Goal: Task Accomplishment & Management: Manage account settings

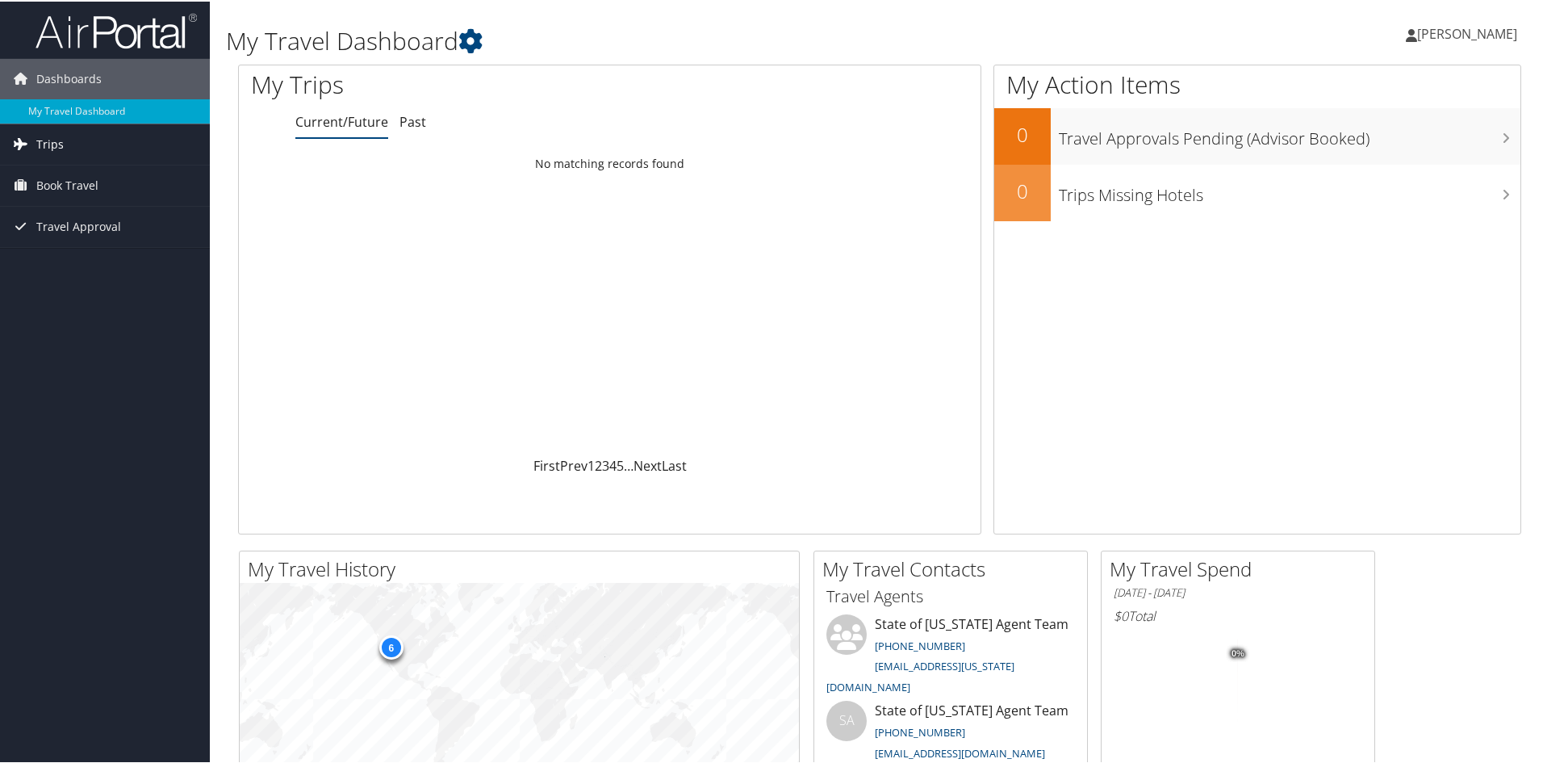
click at [111, 134] on link "Trips" at bounding box center [105, 143] width 210 height 40
click at [110, 297] on span "Travel Approval" at bounding box center [78, 298] width 85 height 40
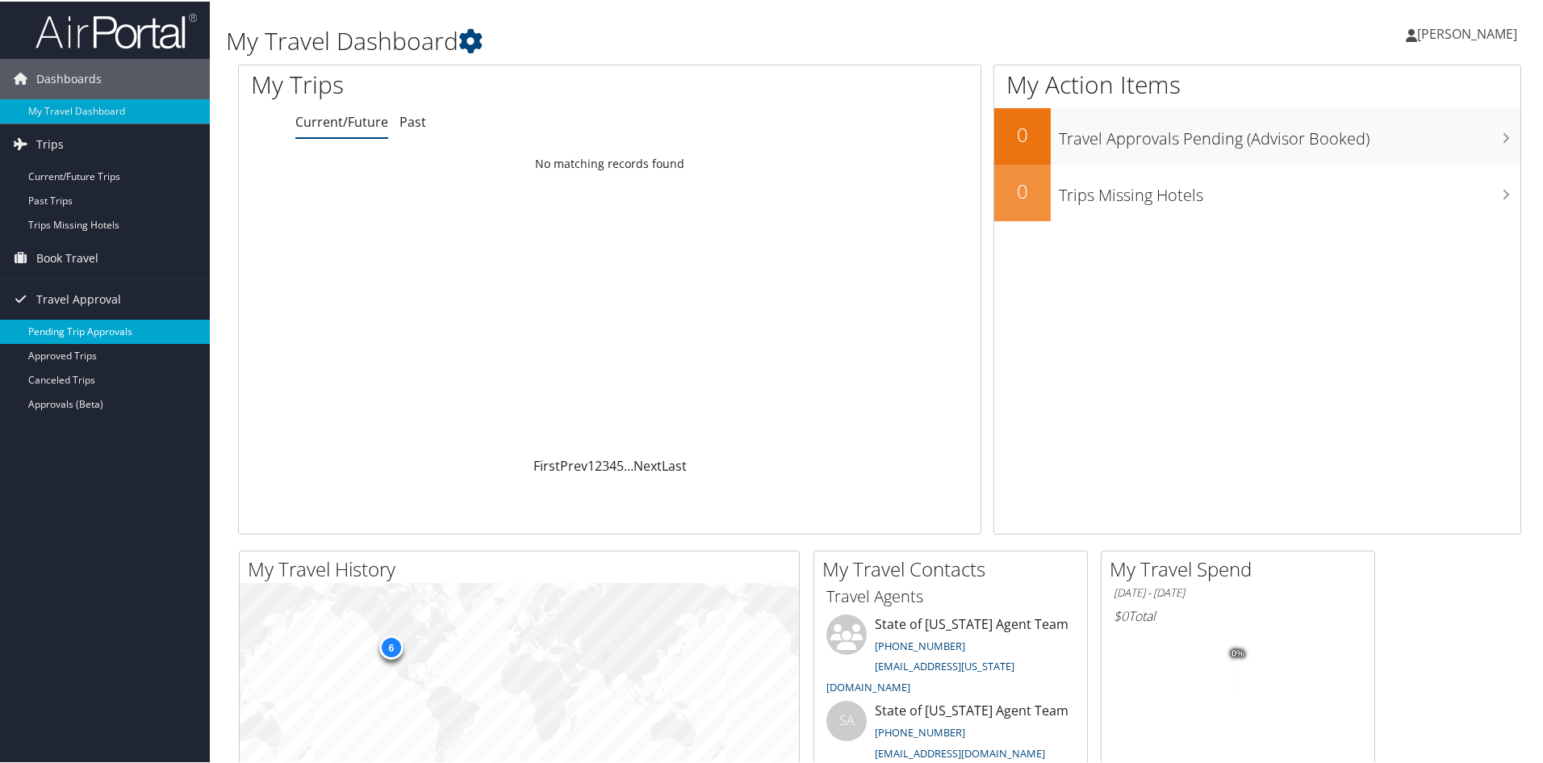
click at [104, 325] on link "Pending Trip Approvals" at bounding box center [105, 330] width 210 height 24
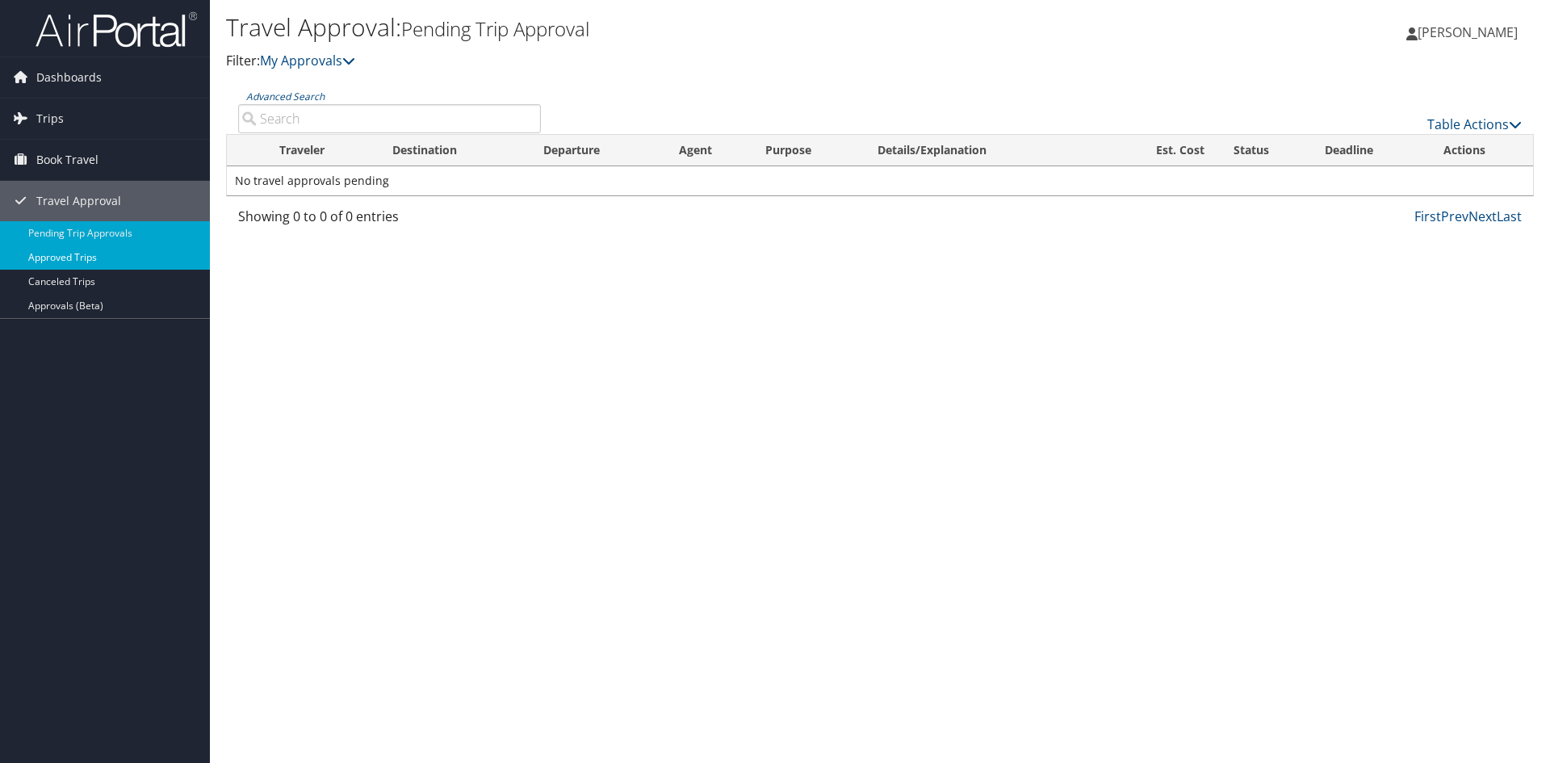
click at [86, 254] on link "Approved Trips" at bounding box center [105, 257] width 210 height 24
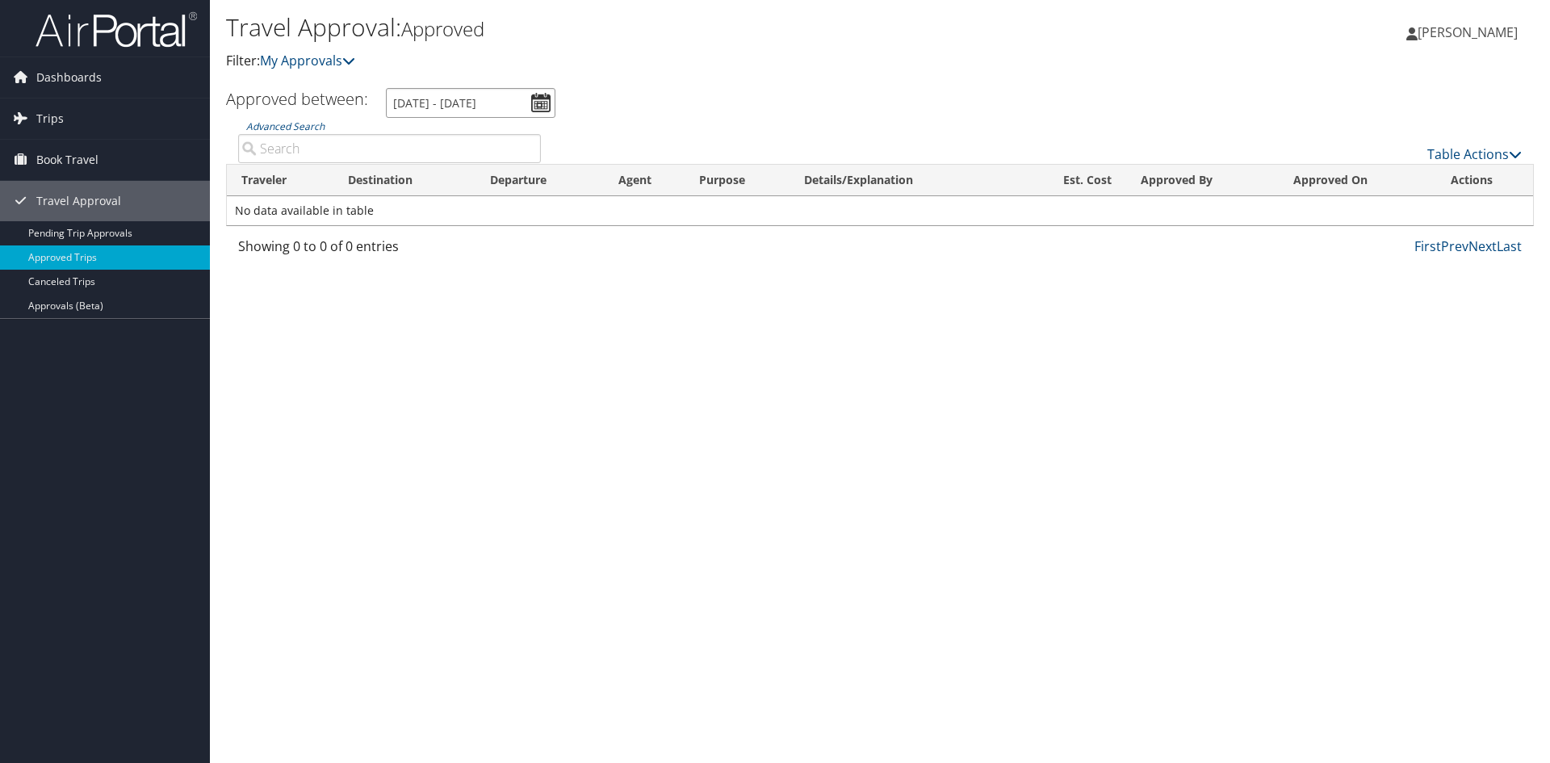
click at [535, 102] on input "[DATE] - [DATE]" at bounding box center [471, 103] width 170 height 30
click at [346, 60] on link "My Approvals" at bounding box center [307, 61] width 95 height 18
click at [98, 311] on link "Approvals (Beta)" at bounding box center [105, 306] width 210 height 24
click at [129, 69] on link "Dashboards" at bounding box center [105, 77] width 210 height 40
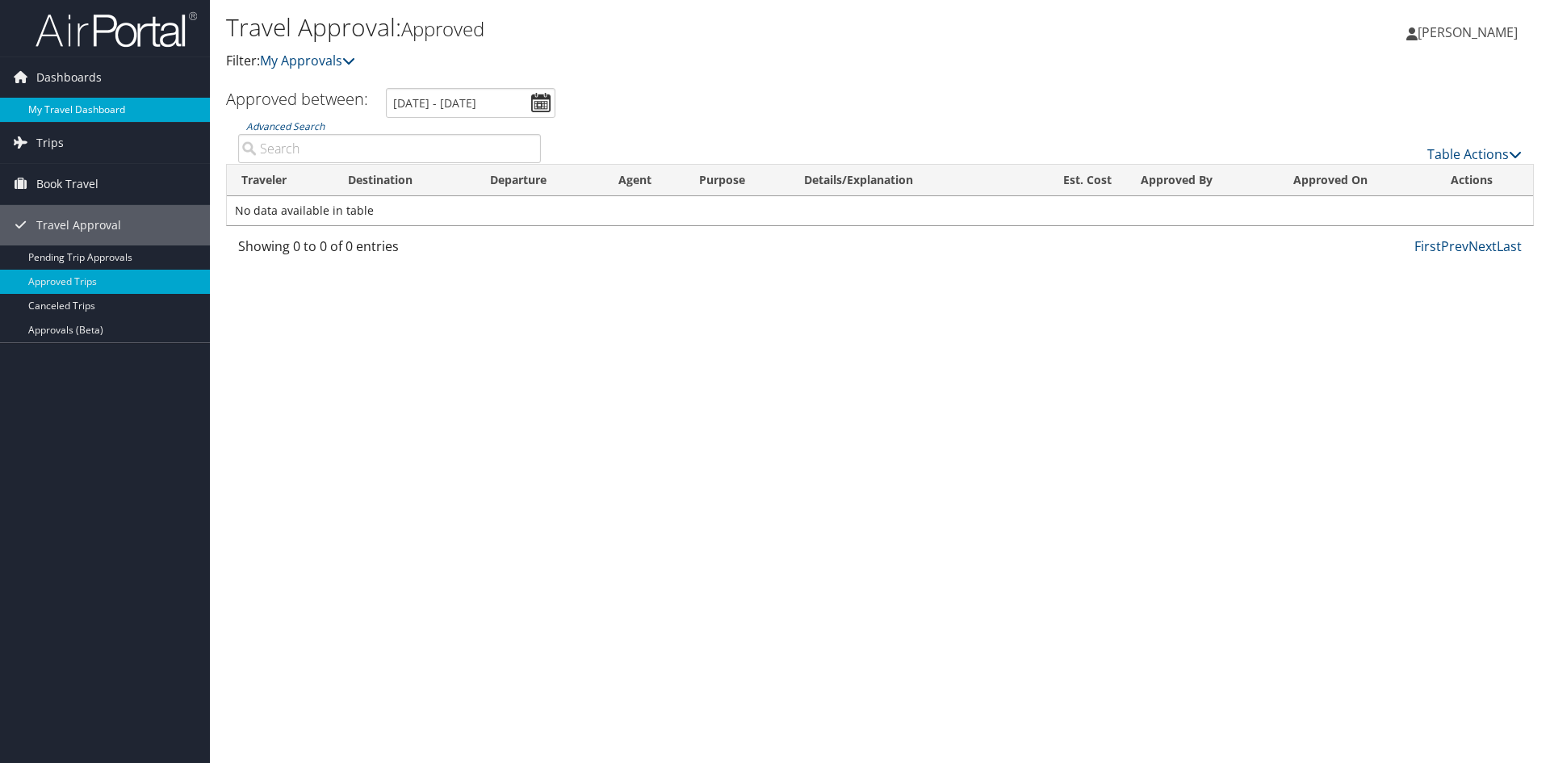
click at [118, 113] on link "My Travel Dashboard" at bounding box center [105, 110] width 210 height 24
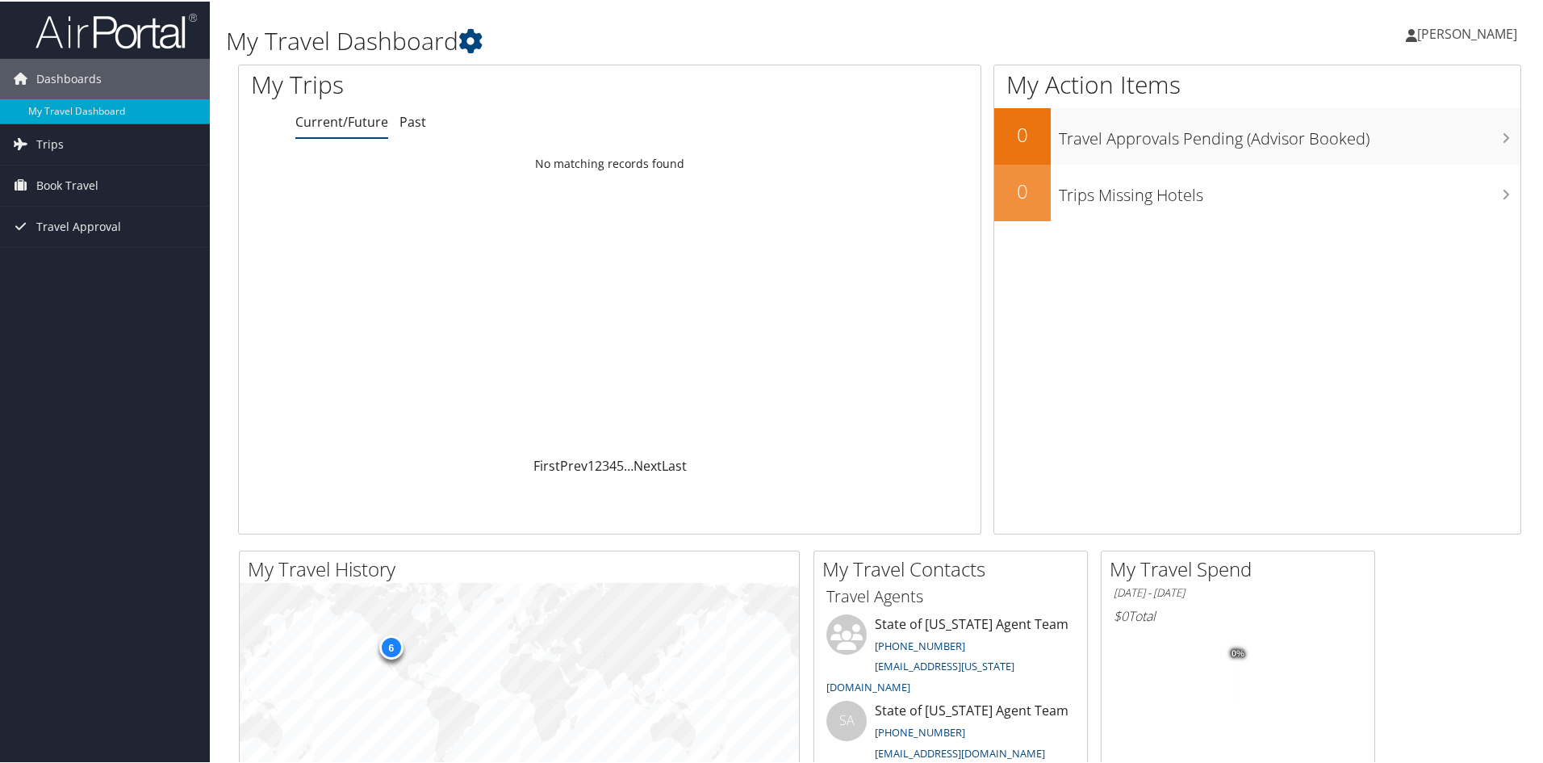
click at [1438, 36] on span "[PERSON_NAME]" at bounding box center [1467, 32] width 100 height 18
click at [1399, 94] on link "My Settings" at bounding box center [1425, 88] width 180 height 27
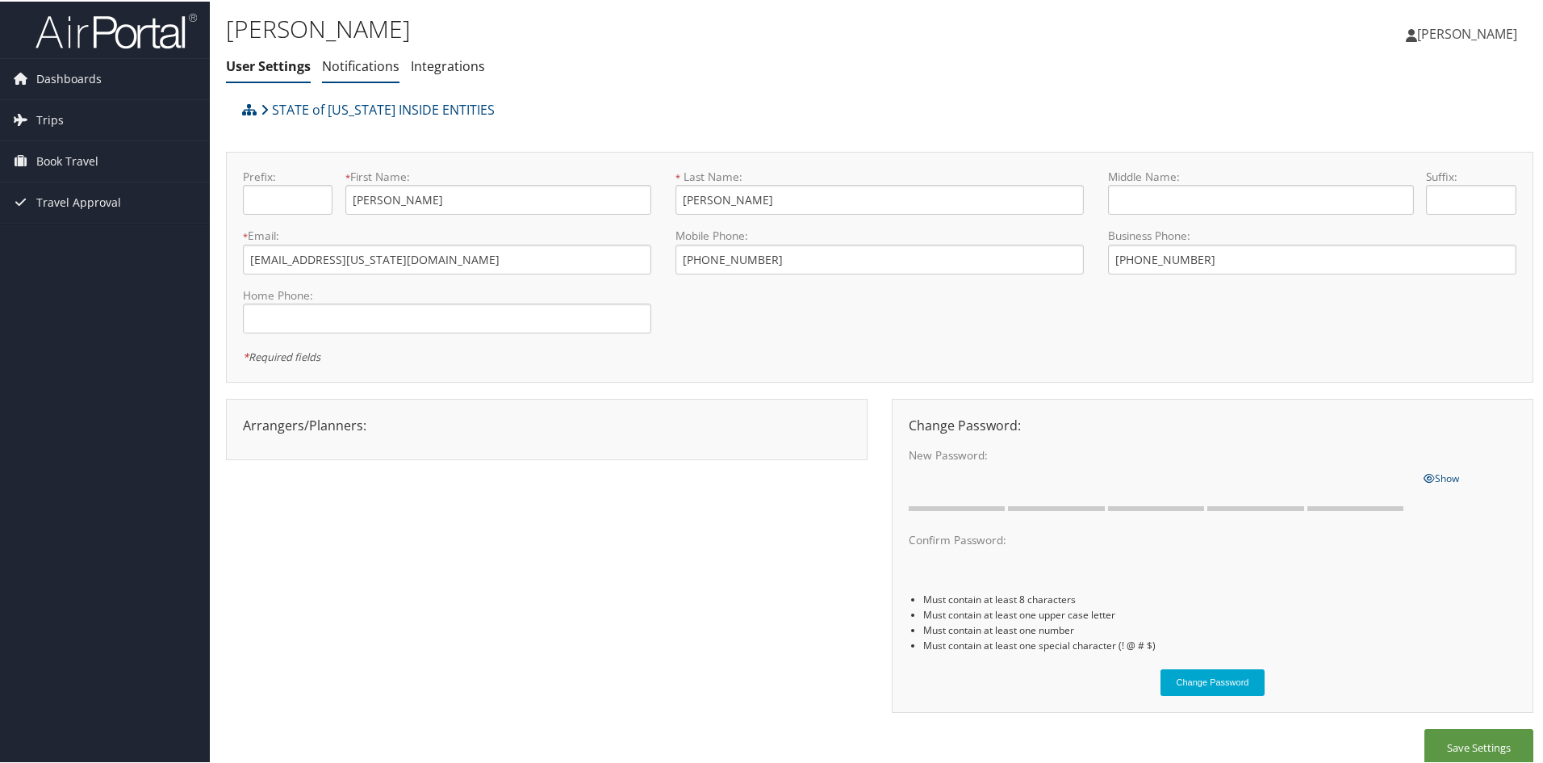
click at [353, 59] on link "Notifications" at bounding box center [360, 65] width 77 height 18
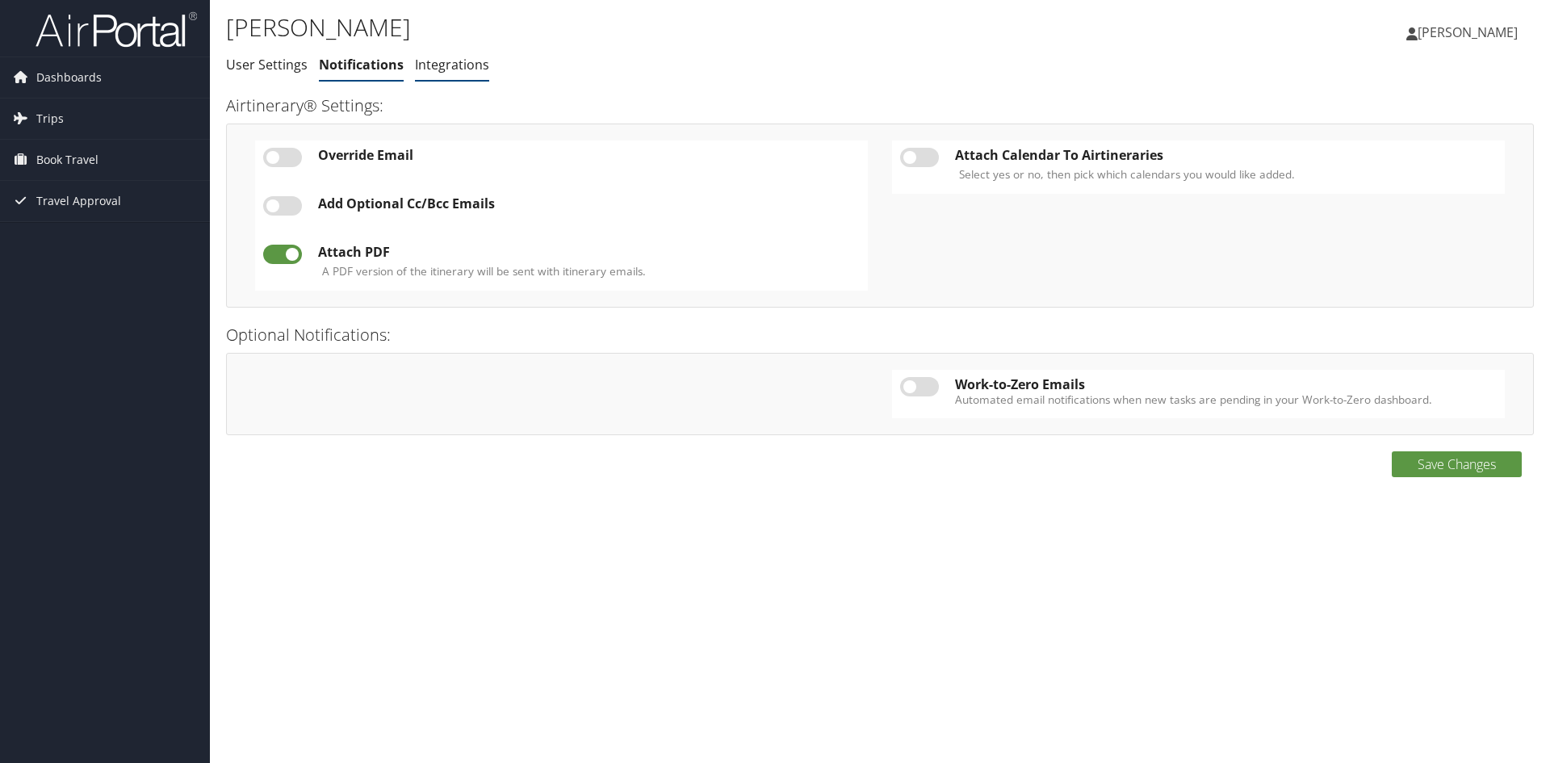
click at [472, 67] on link "Integrations" at bounding box center [452, 65] width 74 height 18
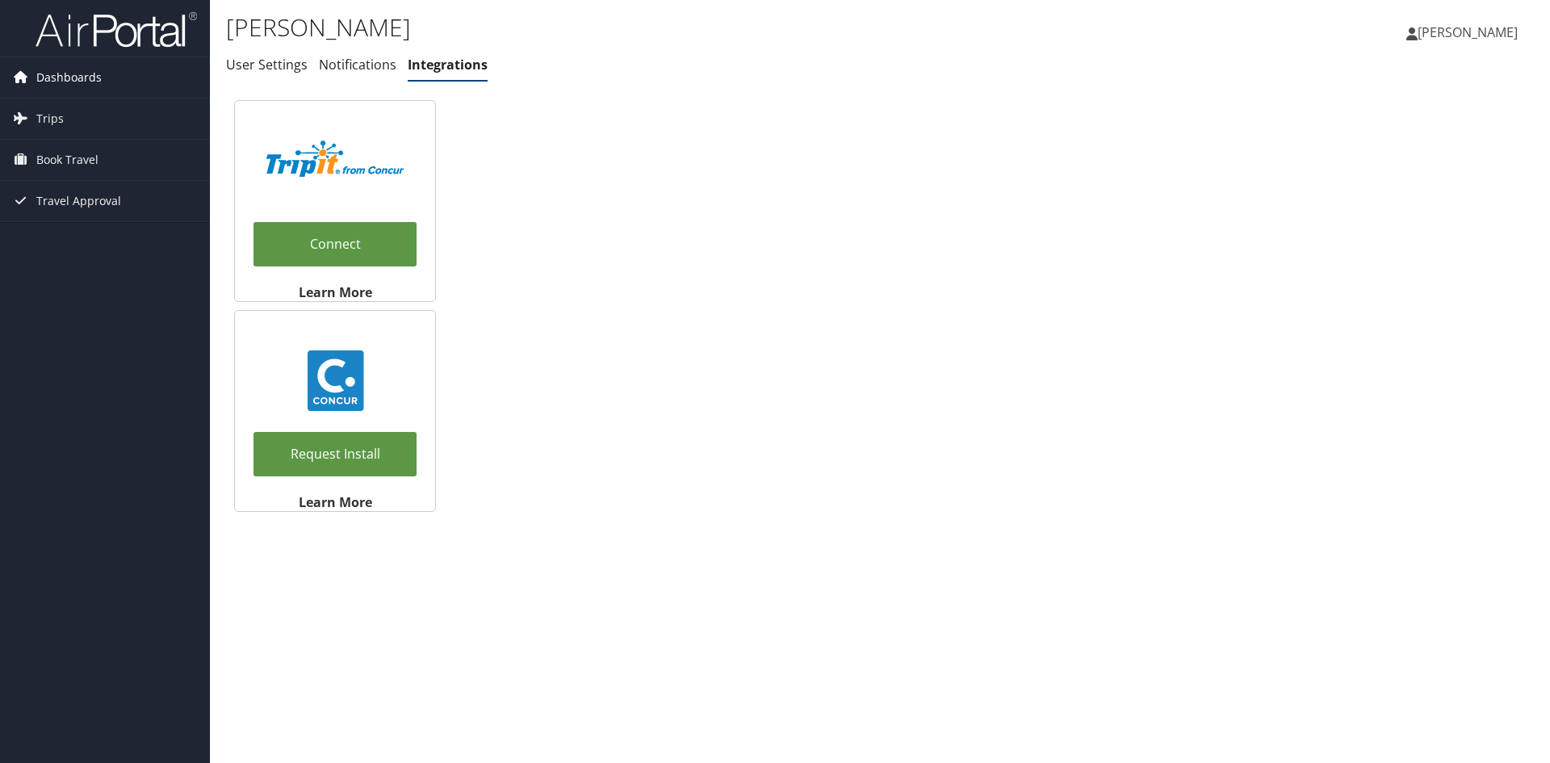
click at [57, 83] on span "Dashboards" at bounding box center [68, 77] width 65 height 40
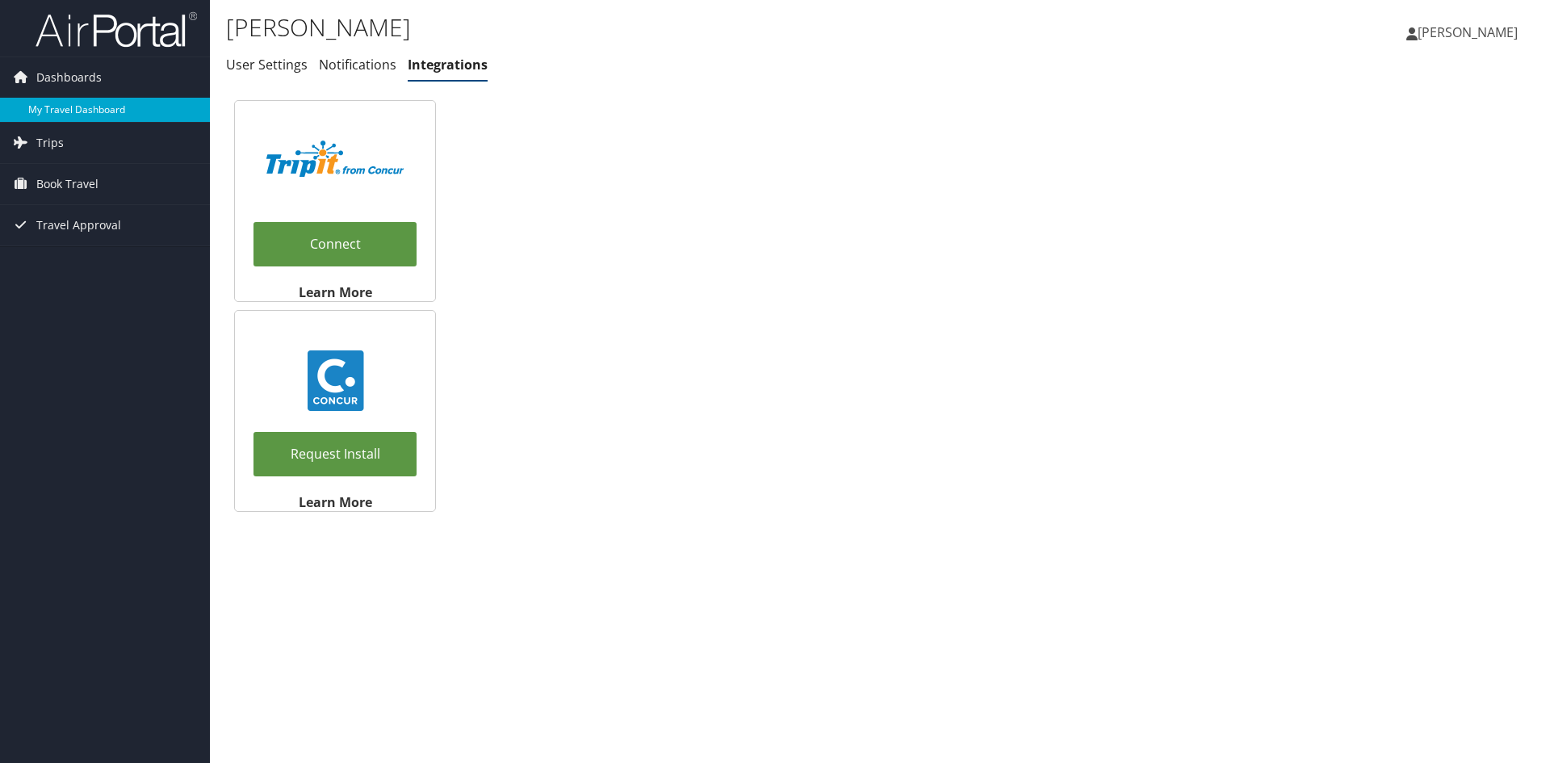
click at [69, 107] on link "My Travel Dashboard" at bounding box center [105, 110] width 210 height 24
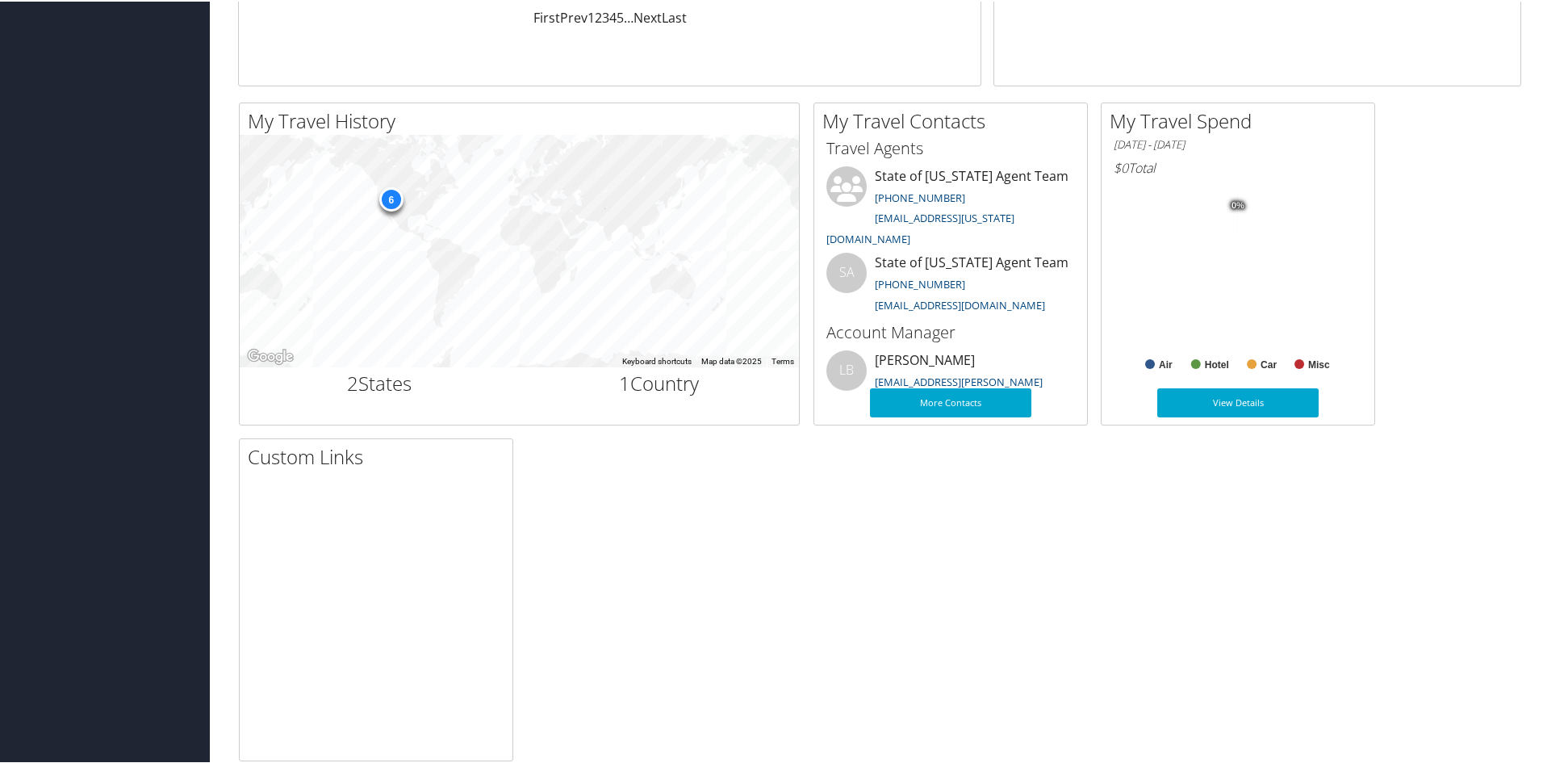
scroll to position [473, 0]
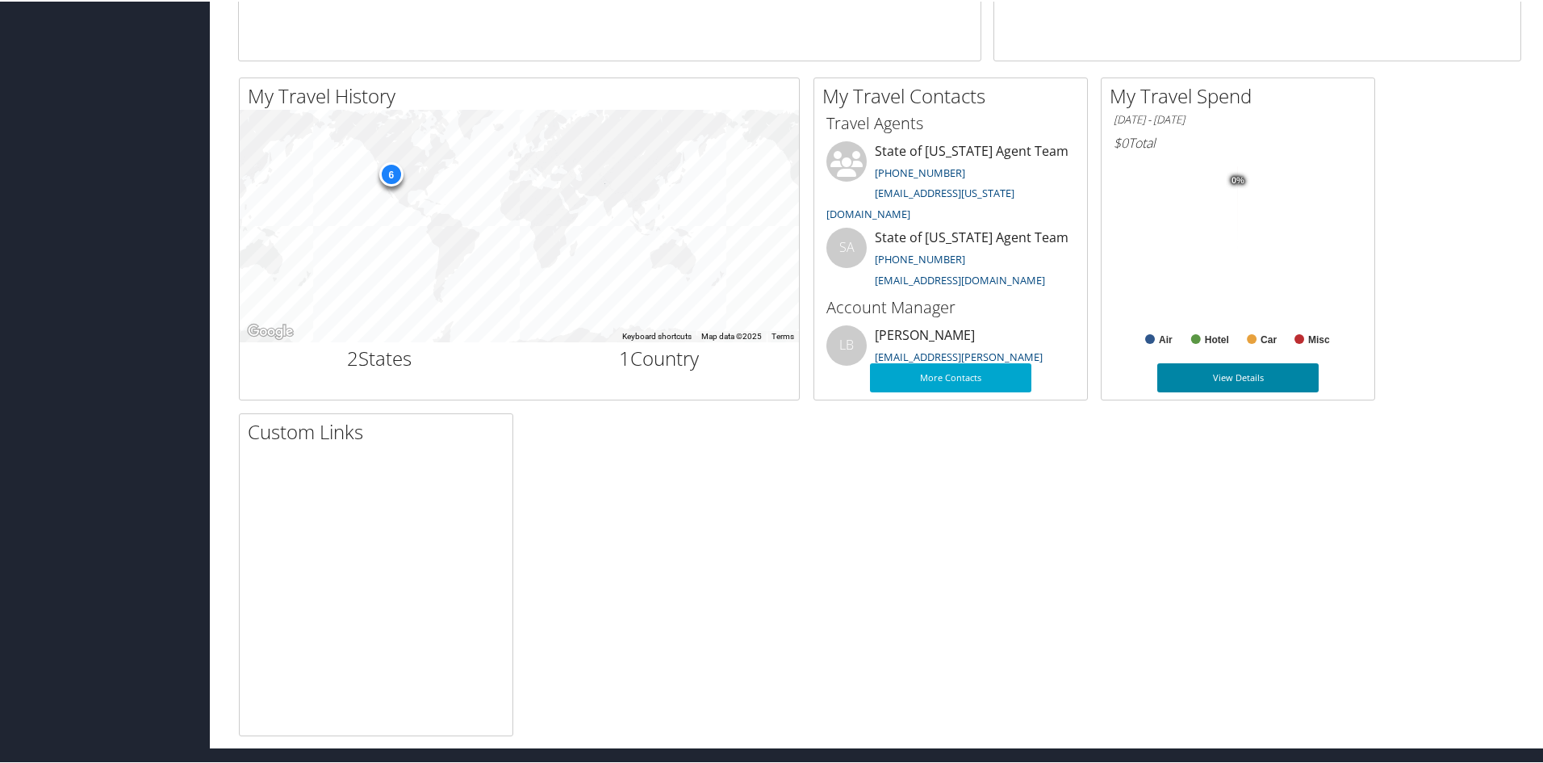
click at [1256, 368] on link "View Details" at bounding box center [1238, 376] width 161 height 29
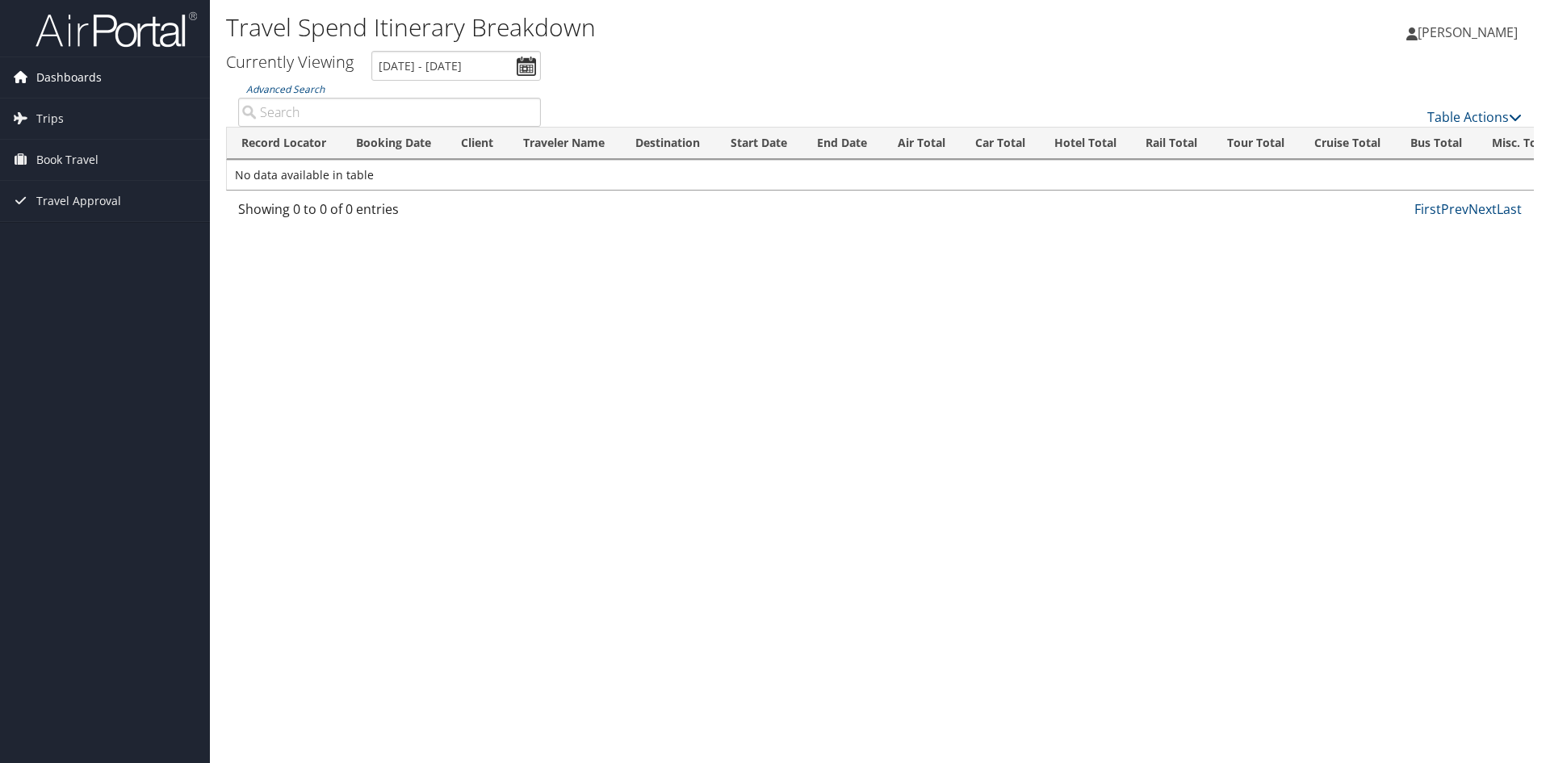
click at [86, 76] on span "Dashboards" at bounding box center [68, 77] width 65 height 40
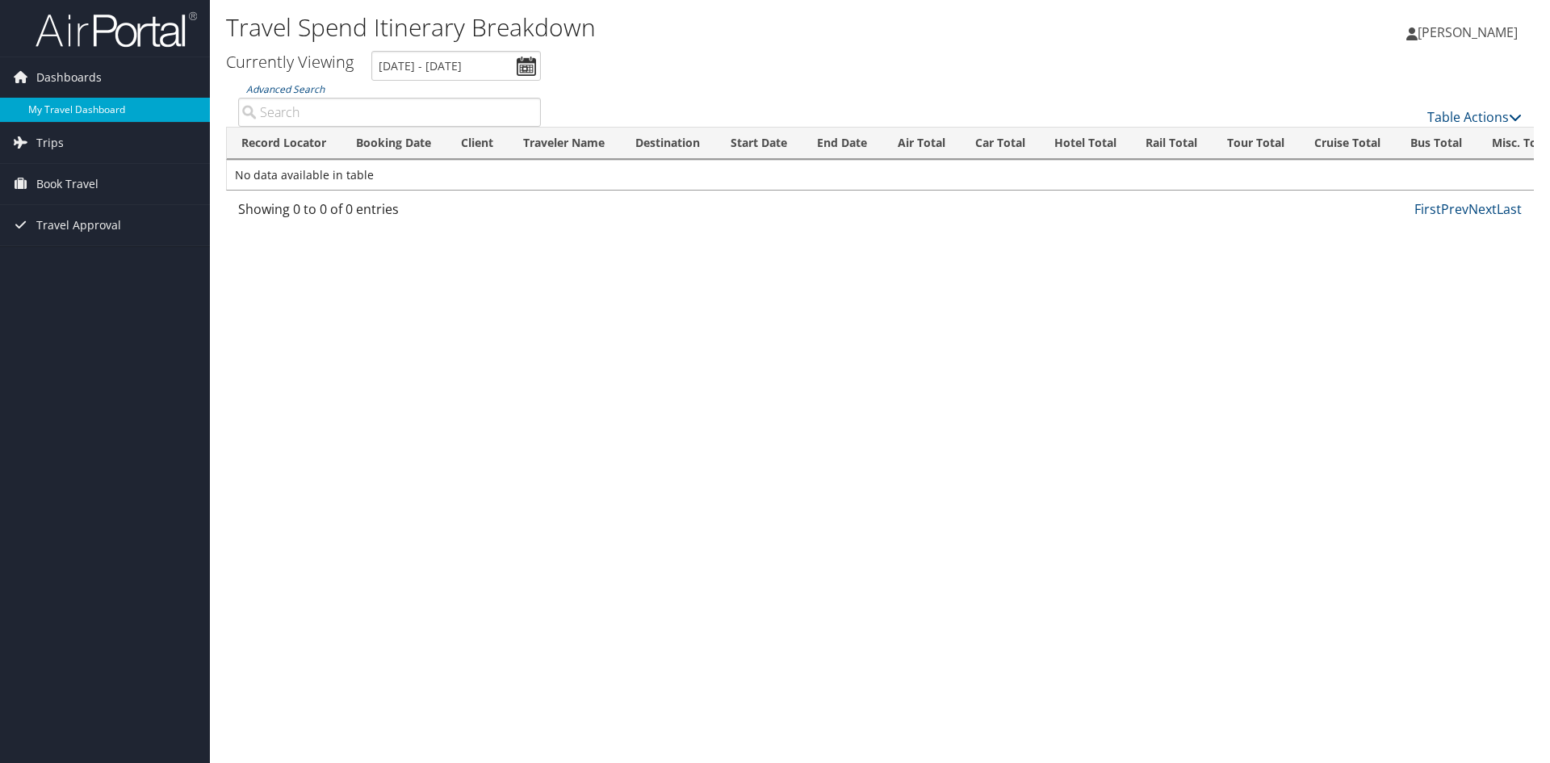
click at [86, 108] on link "My Travel Dashboard" at bounding box center [105, 110] width 210 height 24
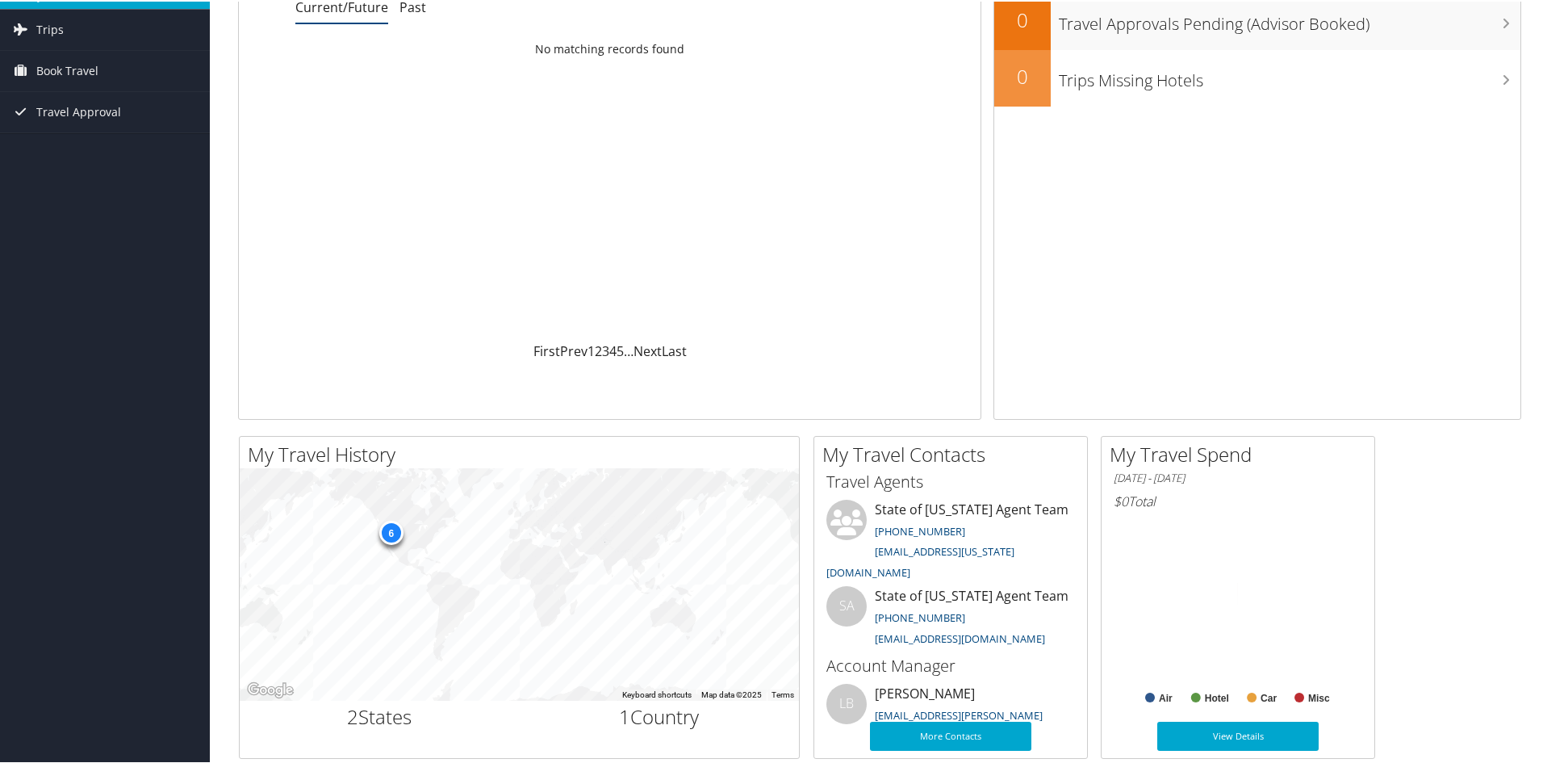
scroll to position [323, 0]
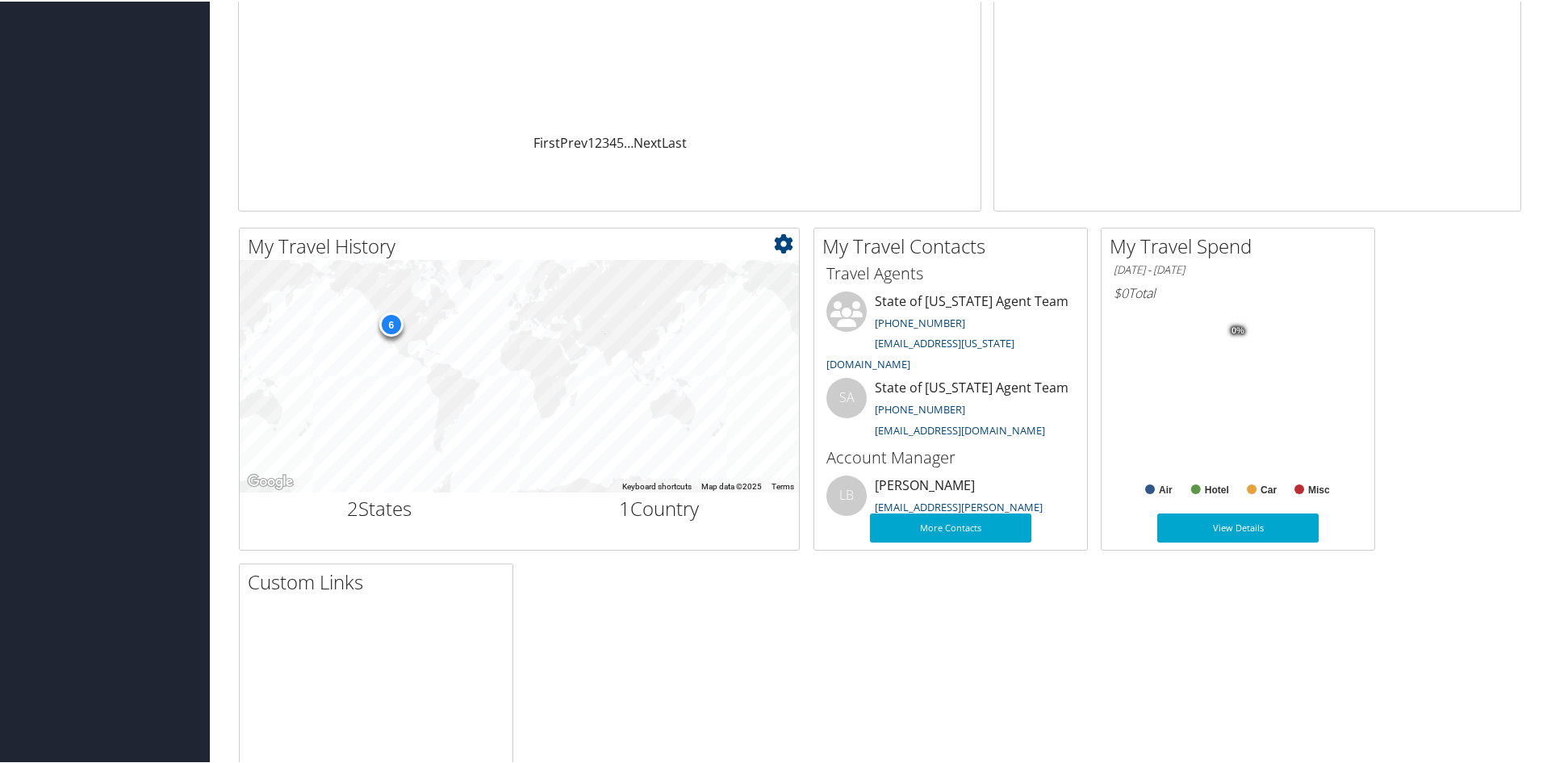
click at [387, 317] on div "6" at bounding box center [391, 323] width 24 height 24
click at [385, 319] on div "6" at bounding box center [391, 323] width 24 height 24
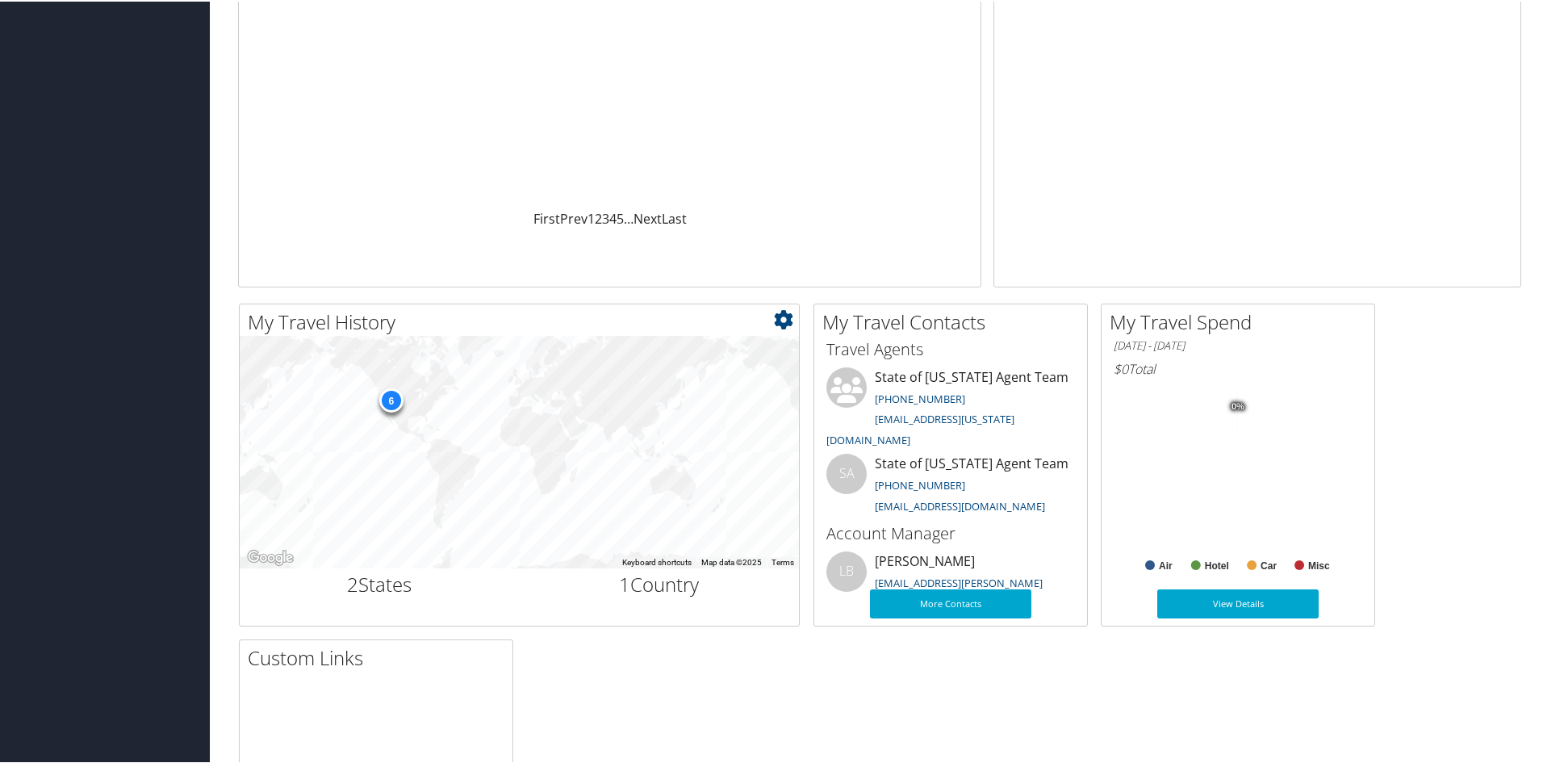
scroll to position [0, 0]
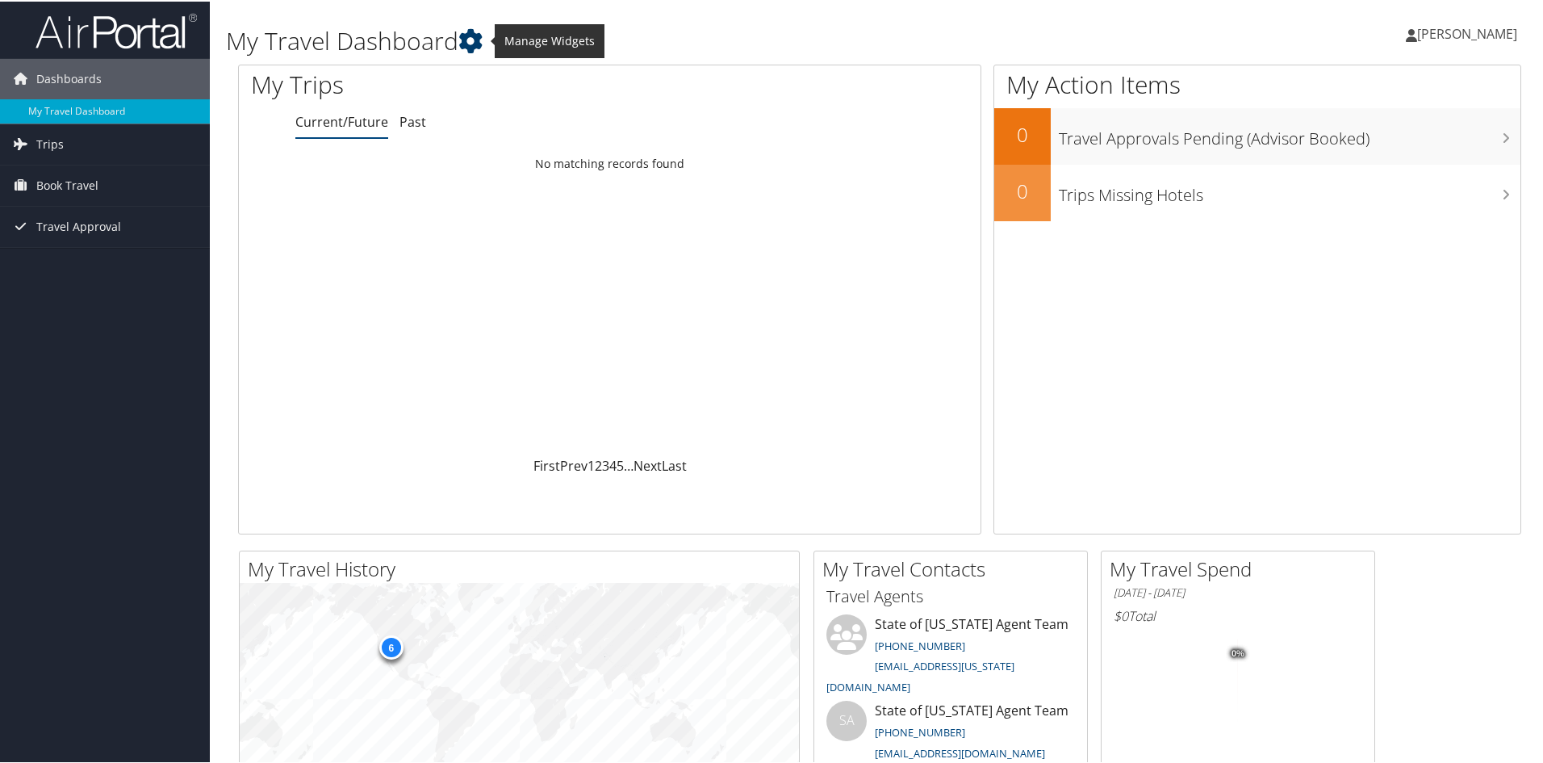
click at [471, 39] on icon at bounding box center [470, 39] width 24 height 24
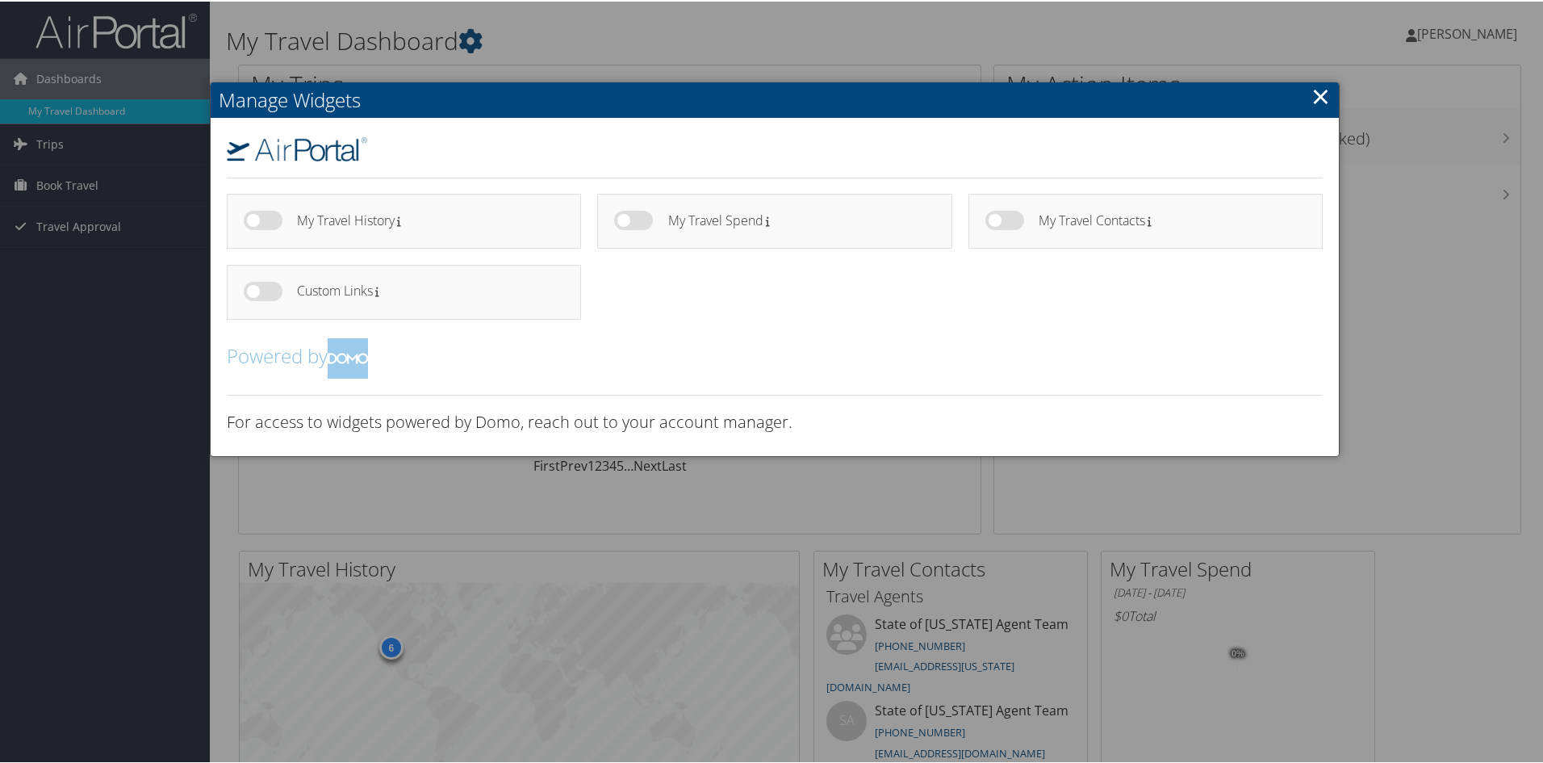
click at [1312, 93] on link "×" at bounding box center [1321, 94] width 19 height 32
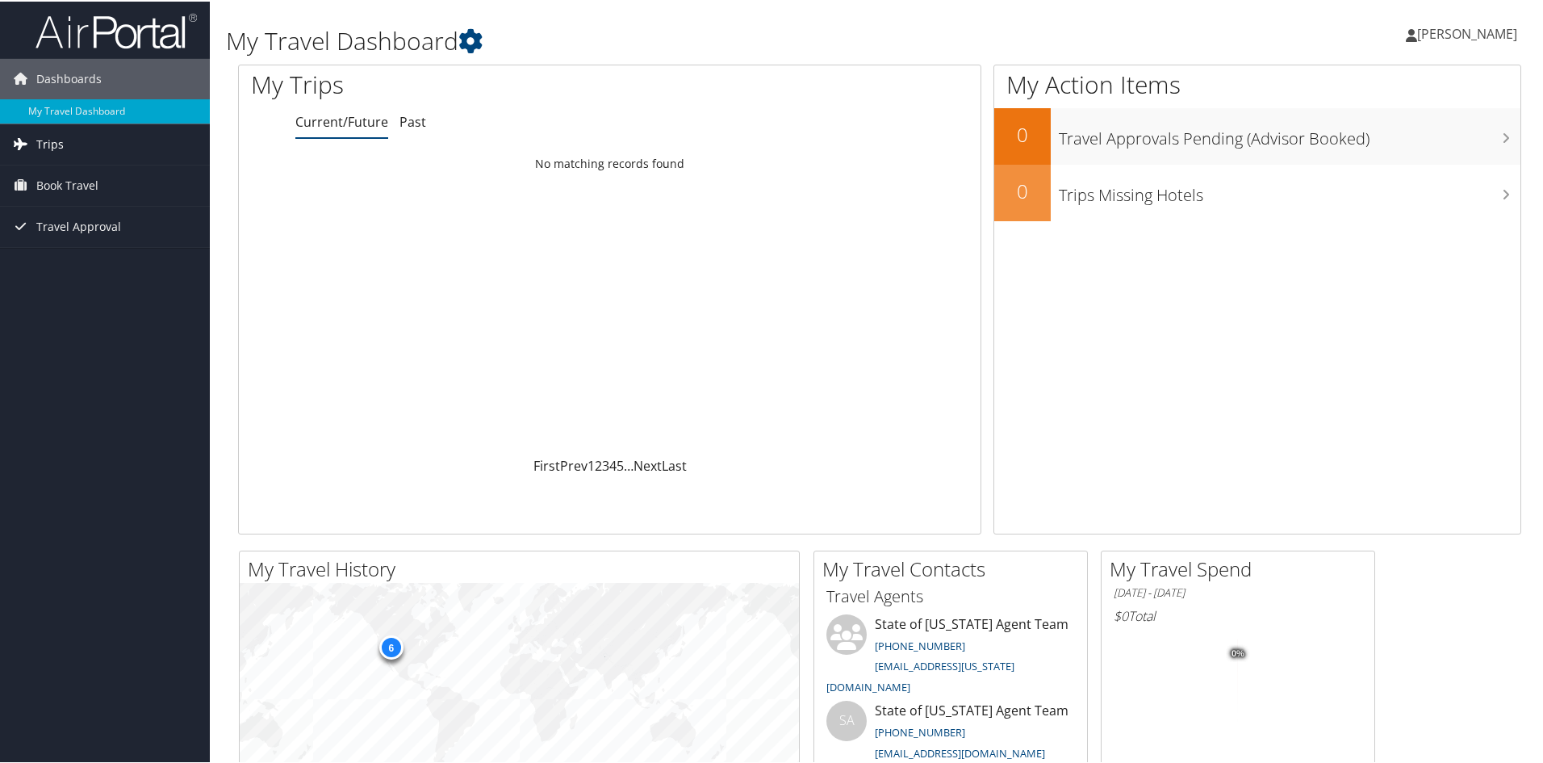
click at [53, 141] on span "Trips" at bounding box center [49, 143] width 27 height 40
click at [111, 197] on link "Past Trips" at bounding box center [105, 199] width 210 height 24
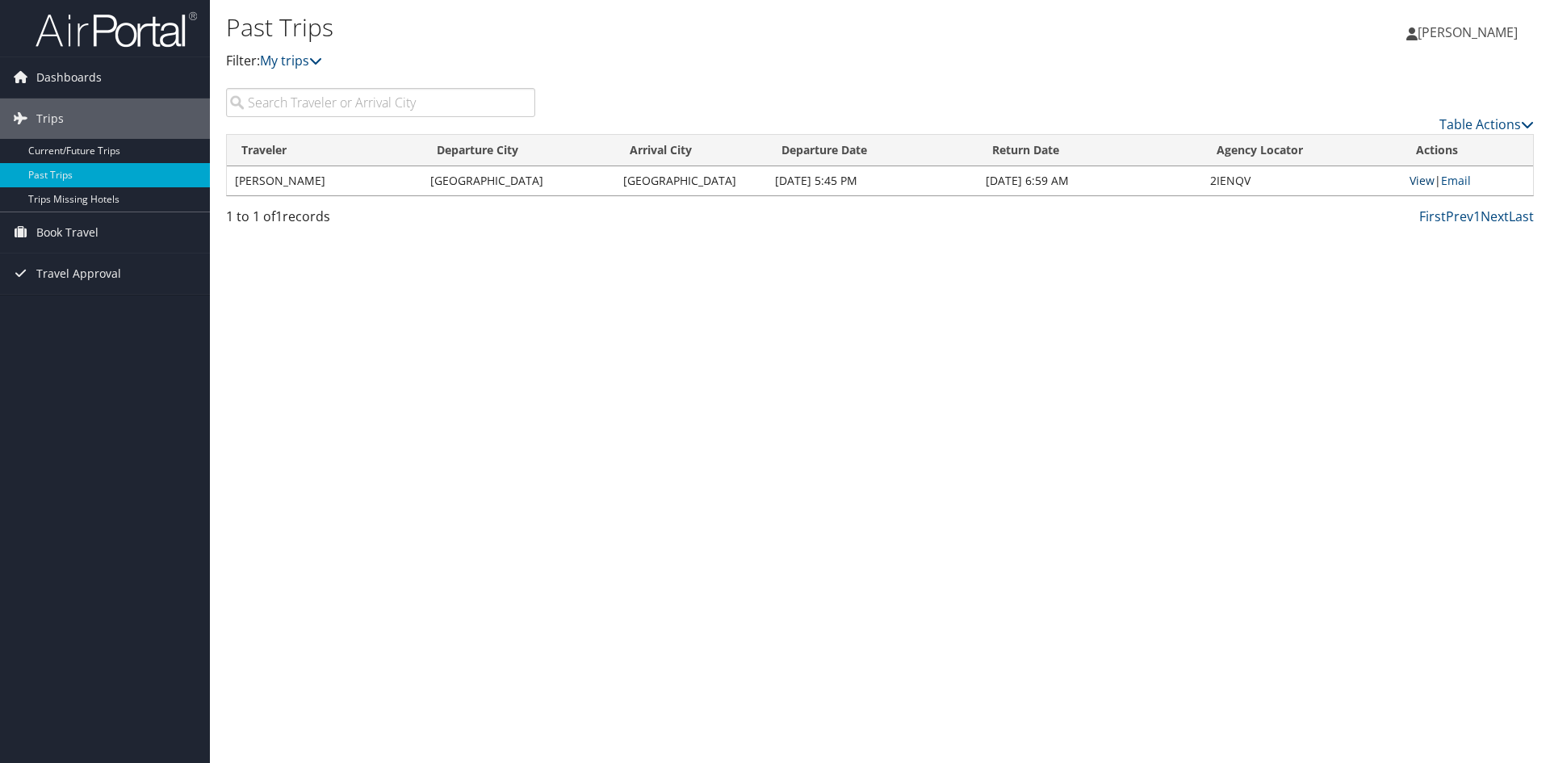
click at [1413, 178] on link "View" at bounding box center [1421, 180] width 25 height 15
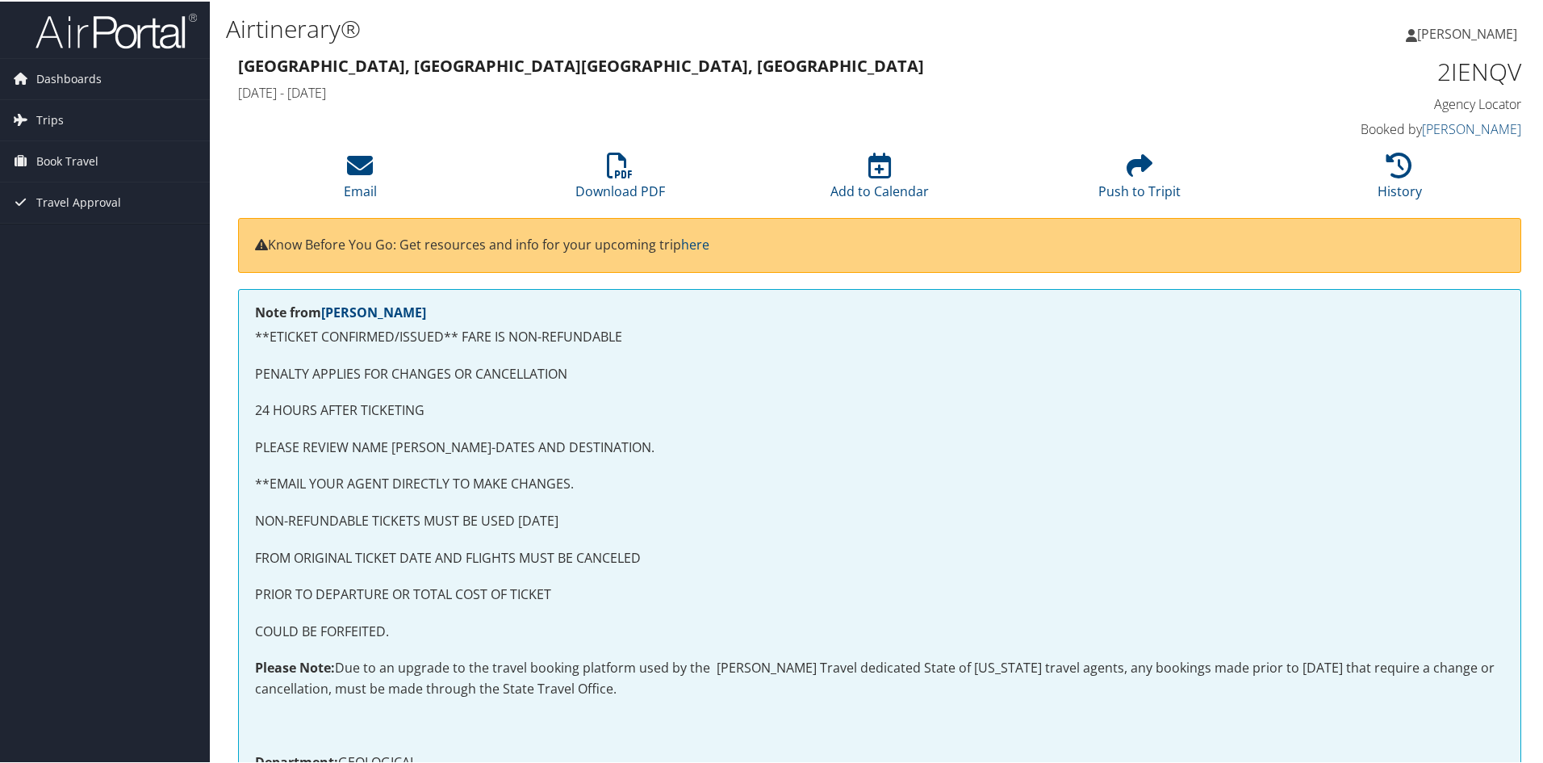
click at [1455, 36] on span "[PERSON_NAME]" at bounding box center [1467, 32] width 100 height 18
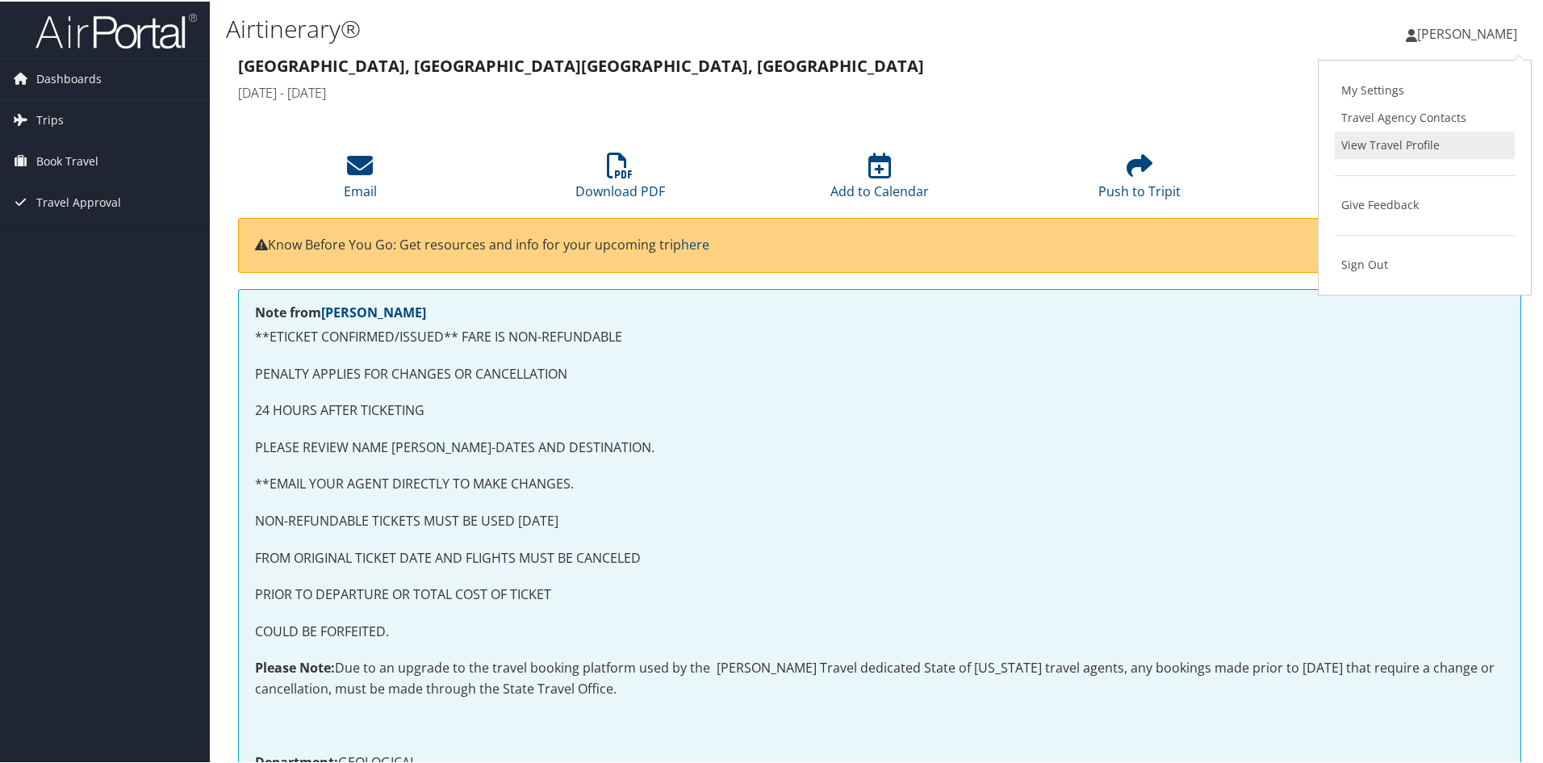
click at [1396, 142] on link "View Travel Profile" at bounding box center [1425, 143] width 180 height 27
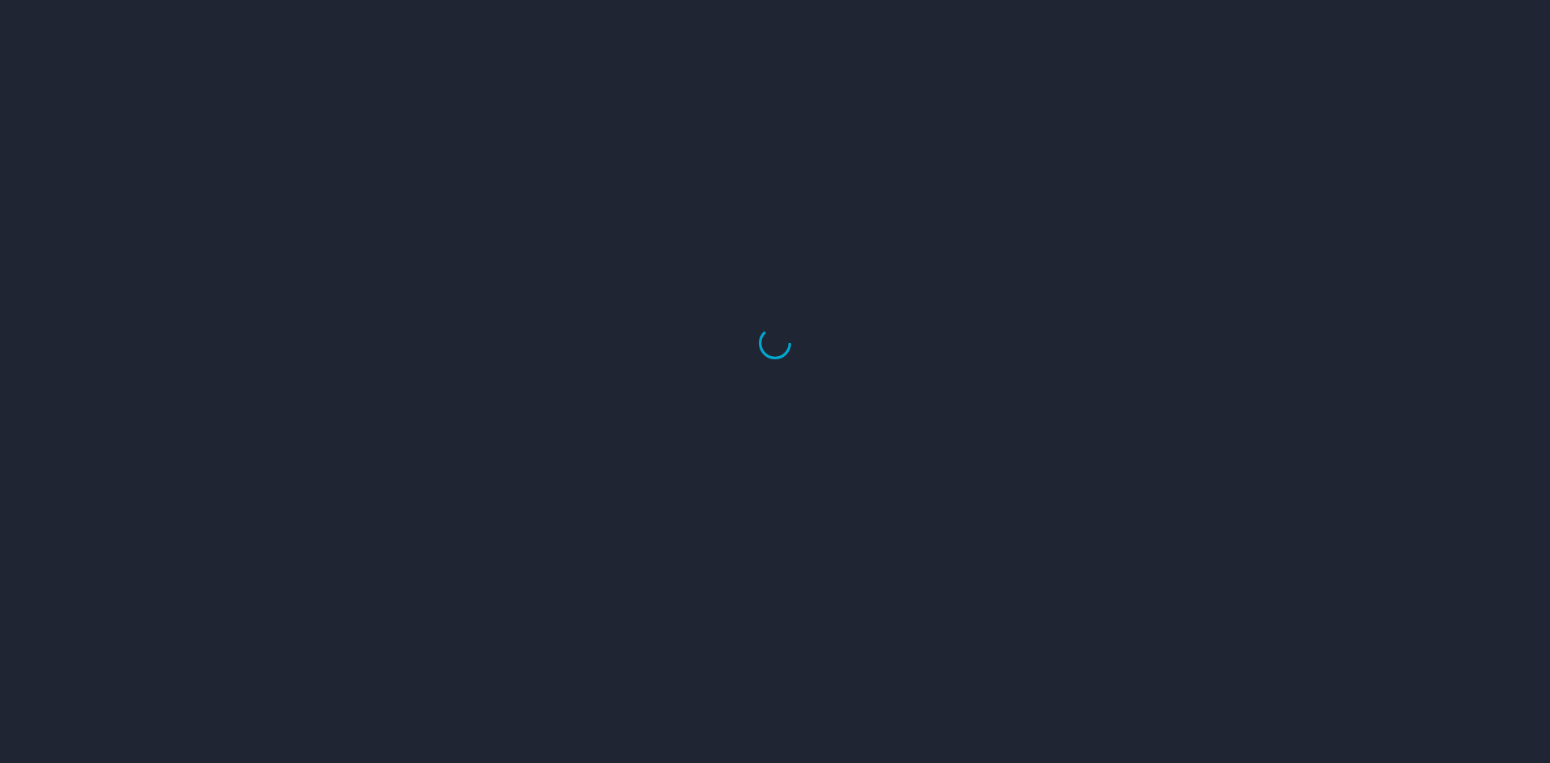
select select "US"
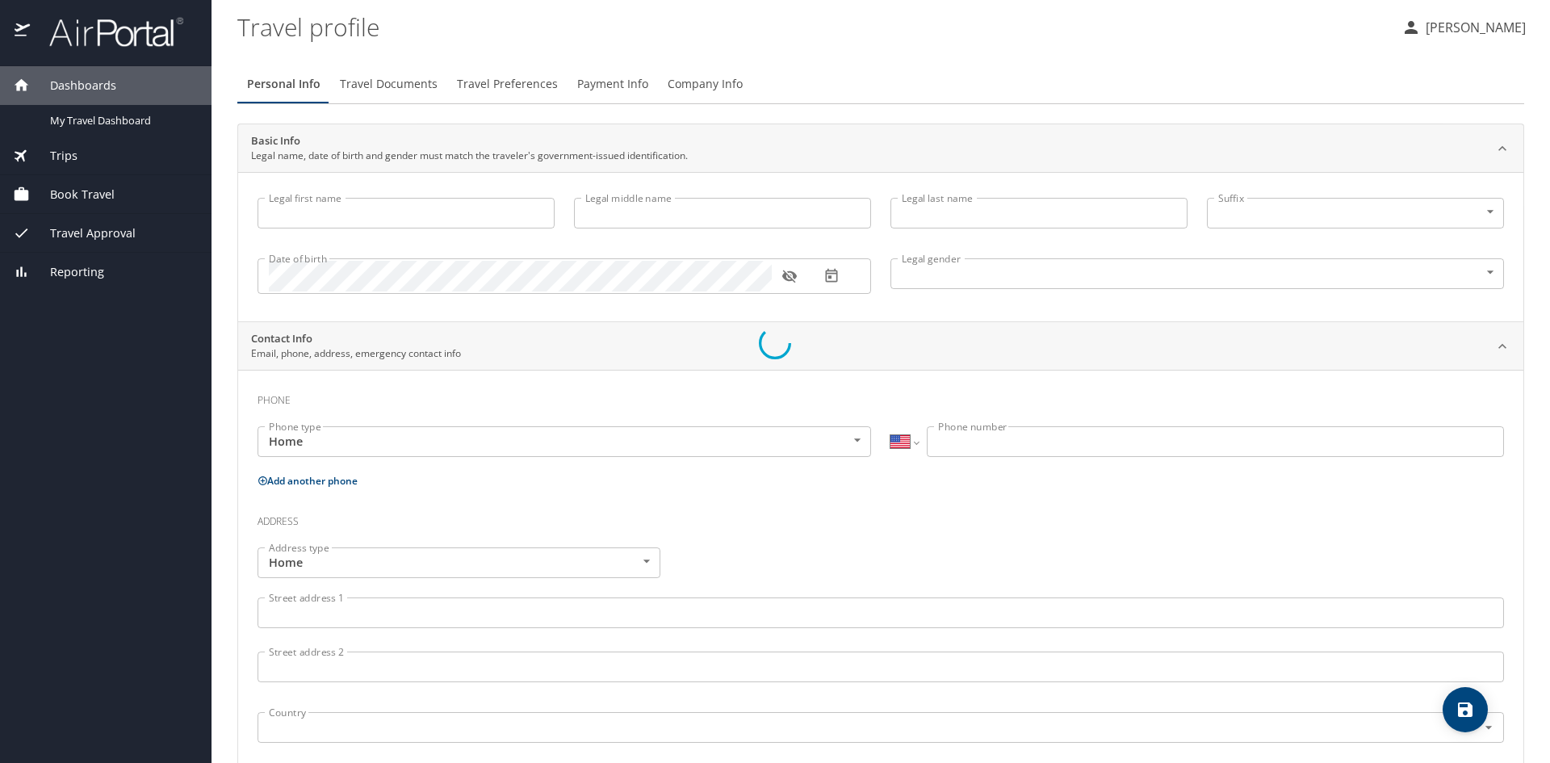
type input "[PERSON_NAME]"
type input "[DEMOGRAPHIC_DATA]"
type input "[PERSON_NAME]"
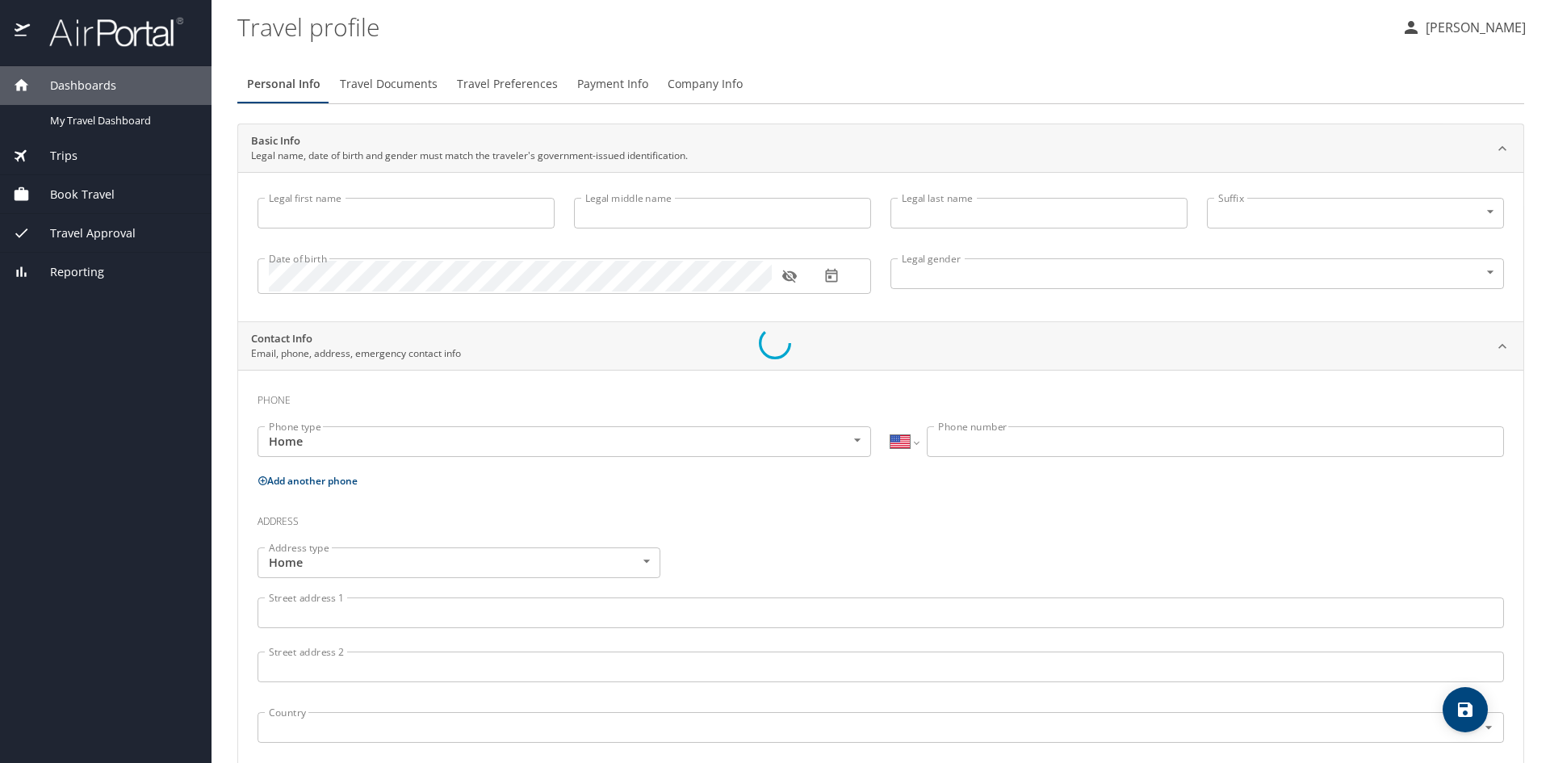
type input "[PHONE_NUMBER]"
select select "US"
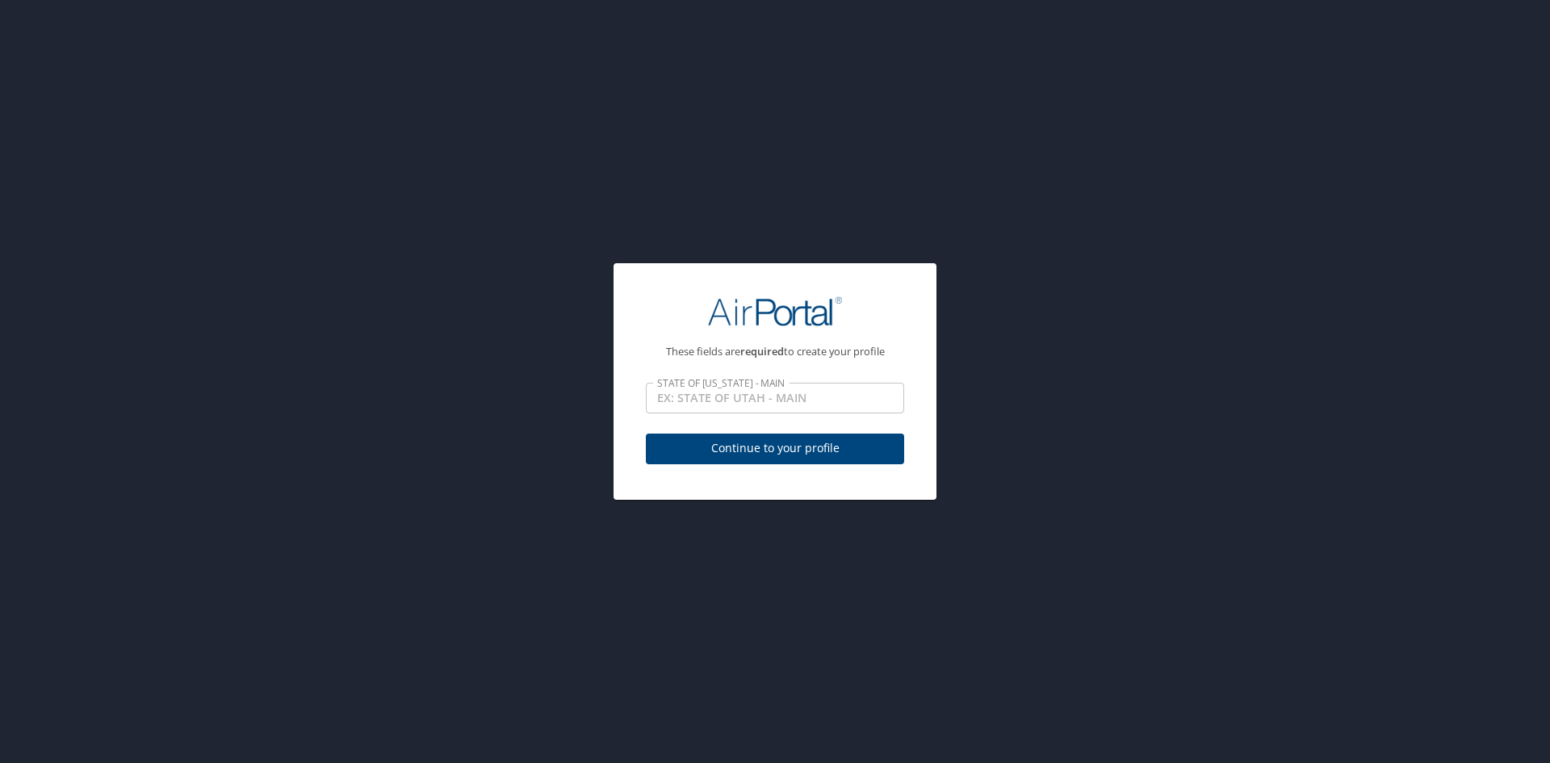
click at [786, 402] on input "STATE OF [US_STATE] - MAIN" at bounding box center [775, 398] width 258 height 31
type input "[EMAIL_ADDRESS][US_STATE][DOMAIN_NAME]"
click at [772, 451] on span "Continue to your profile" at bounding box center [775, 448] width 232 height 20
select select "US"
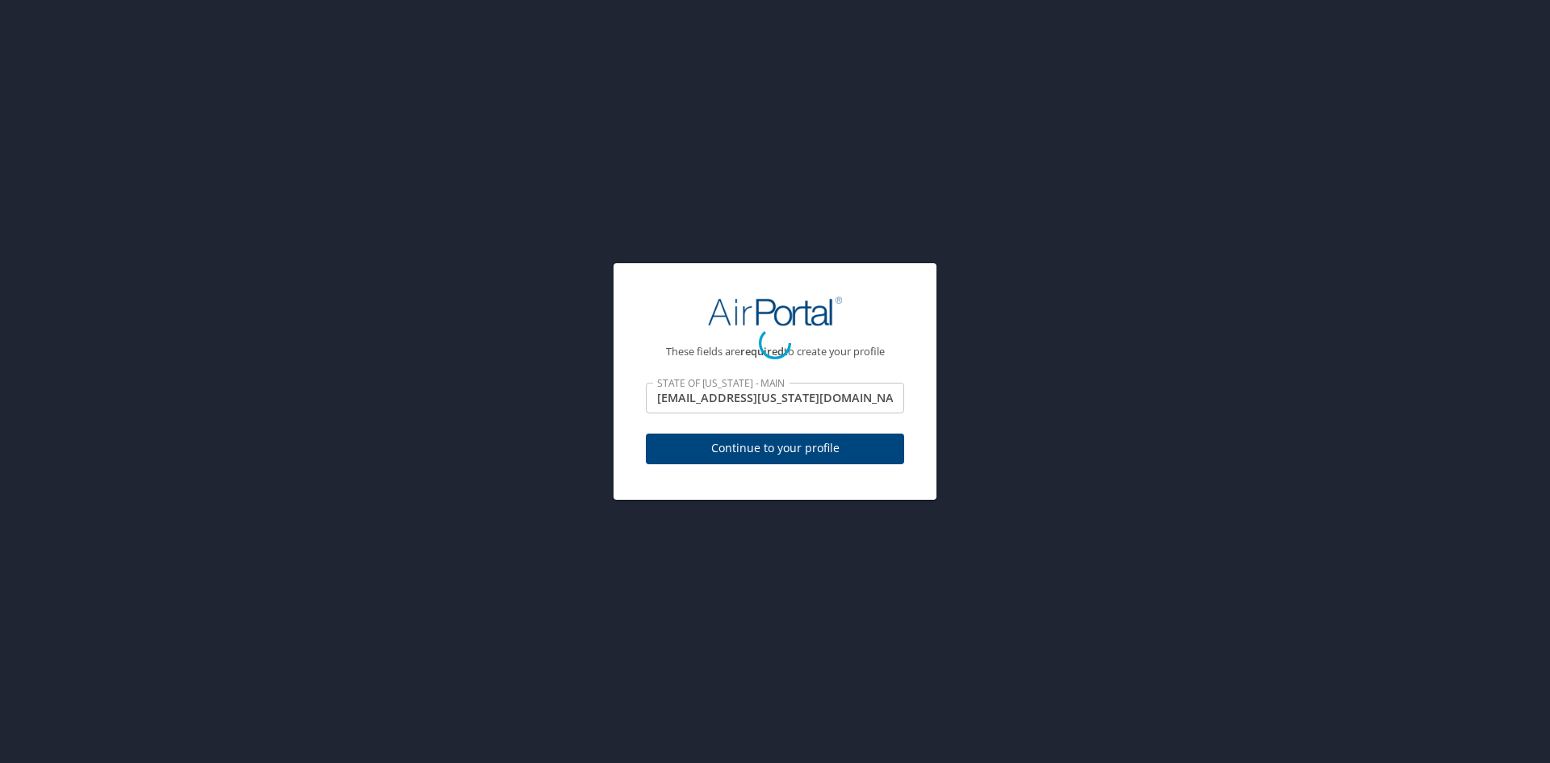
select select "US"
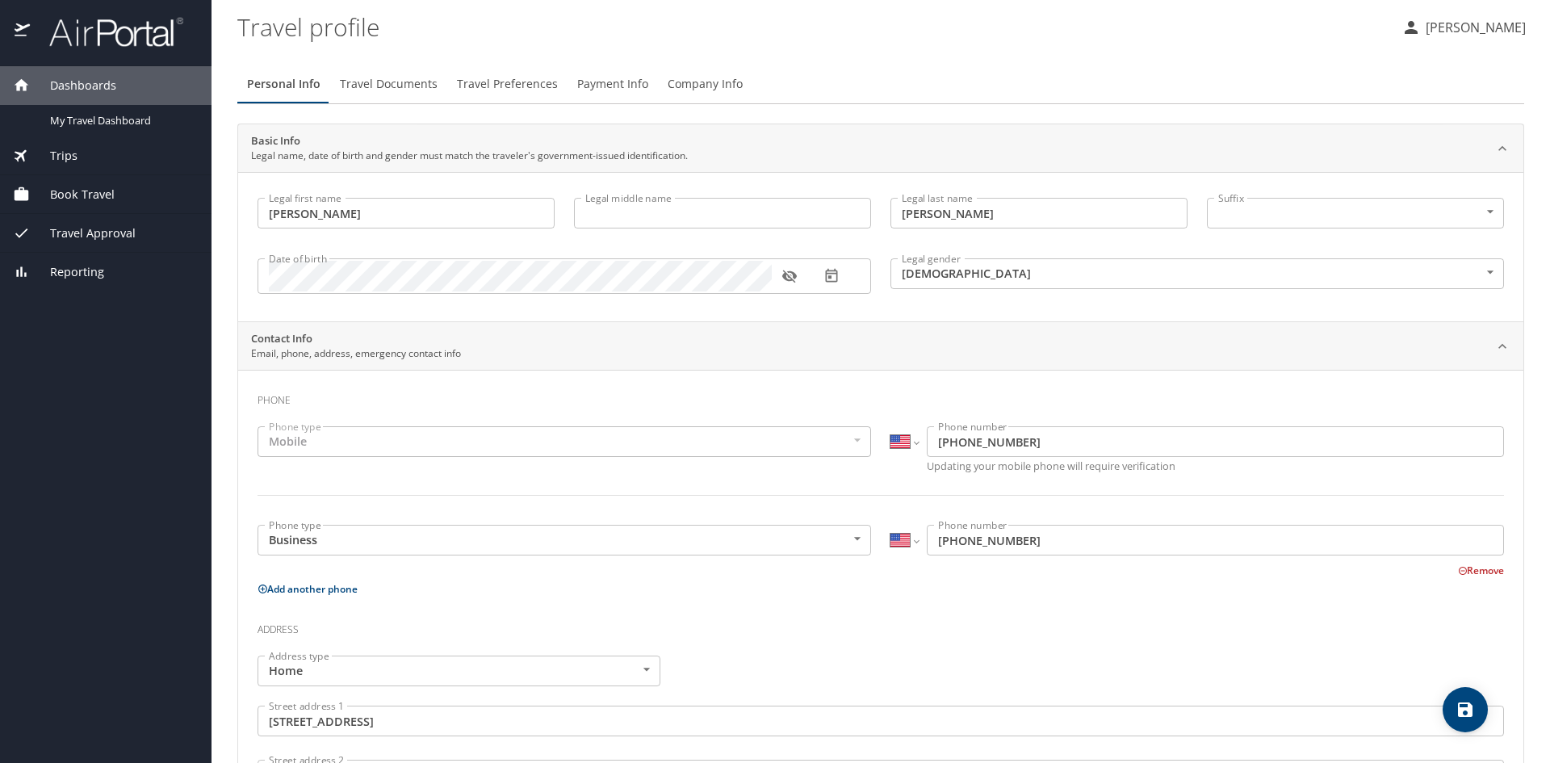
click at [396, 79] on span "Travel Documents" at bounding box center [389, 84] width 98 height 20
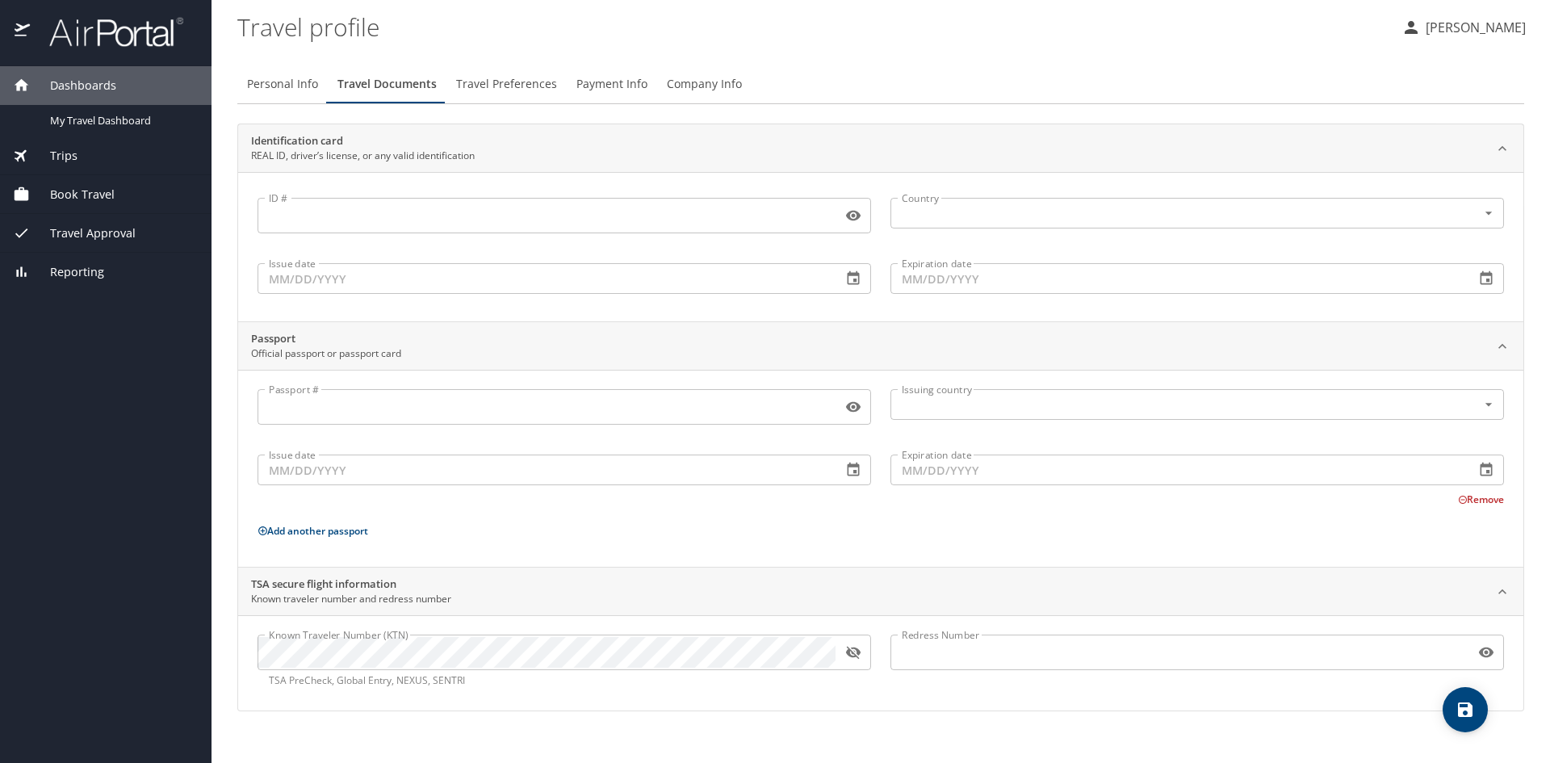
click at [471, 79] on span "Travel Preferences" at bounding box center [506, 84] width 101 height 20
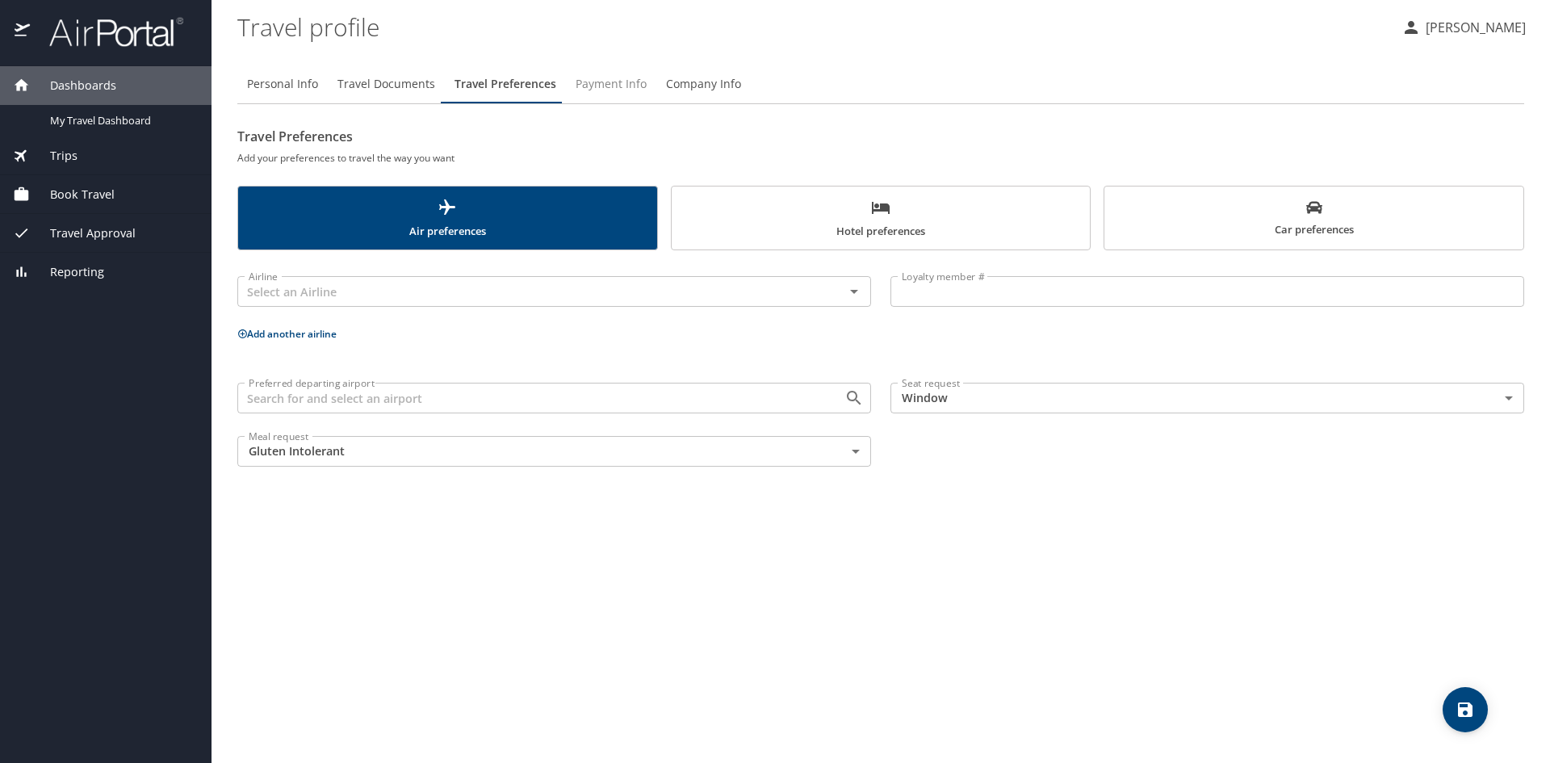
click at [614, 76] on span "Payment Info" at bounding box center [611, 84] width 71 height 20
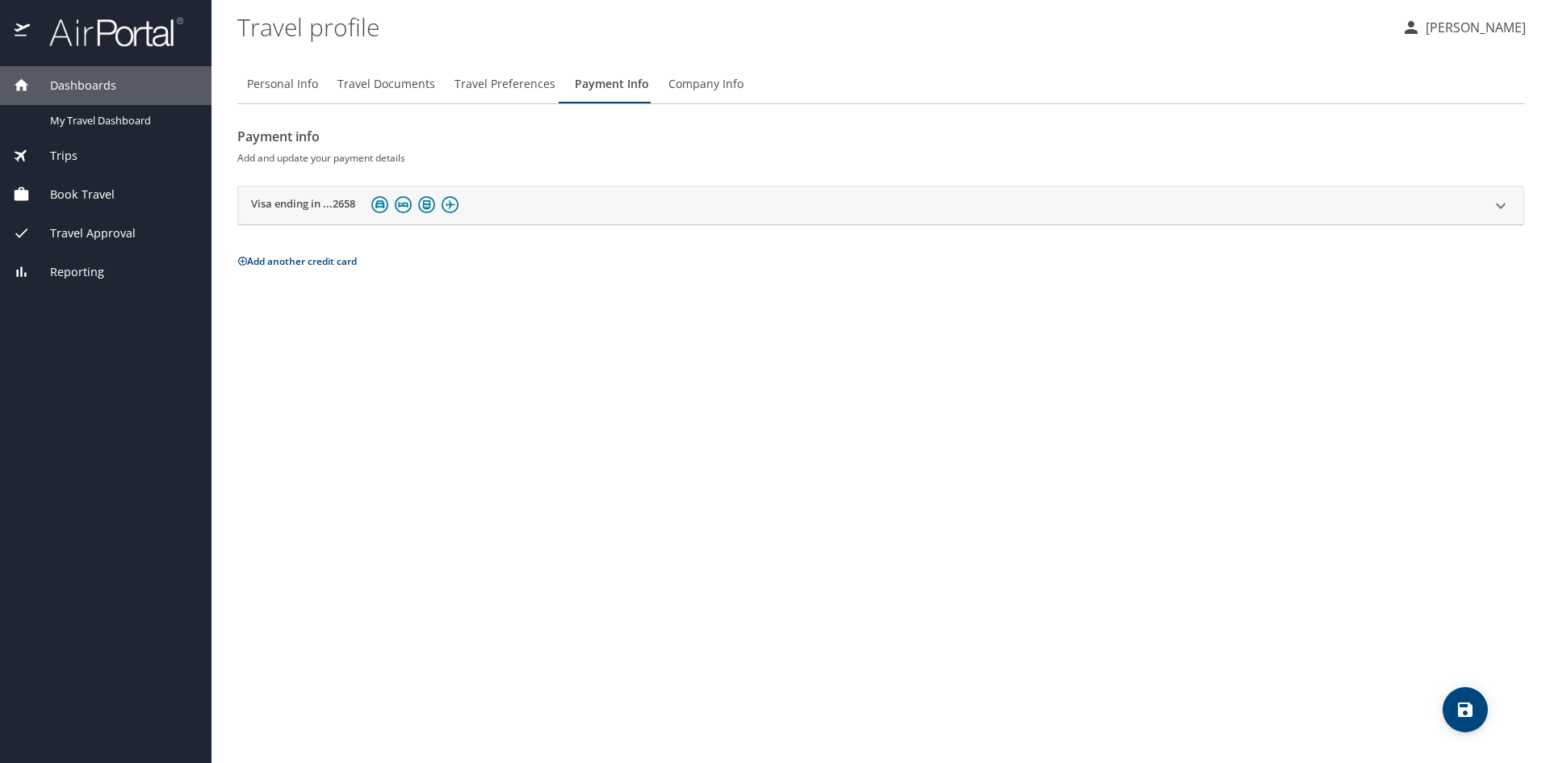
click at [690, 94] on span "Company Info" at bounding box center [705, 84] width 75 height 20
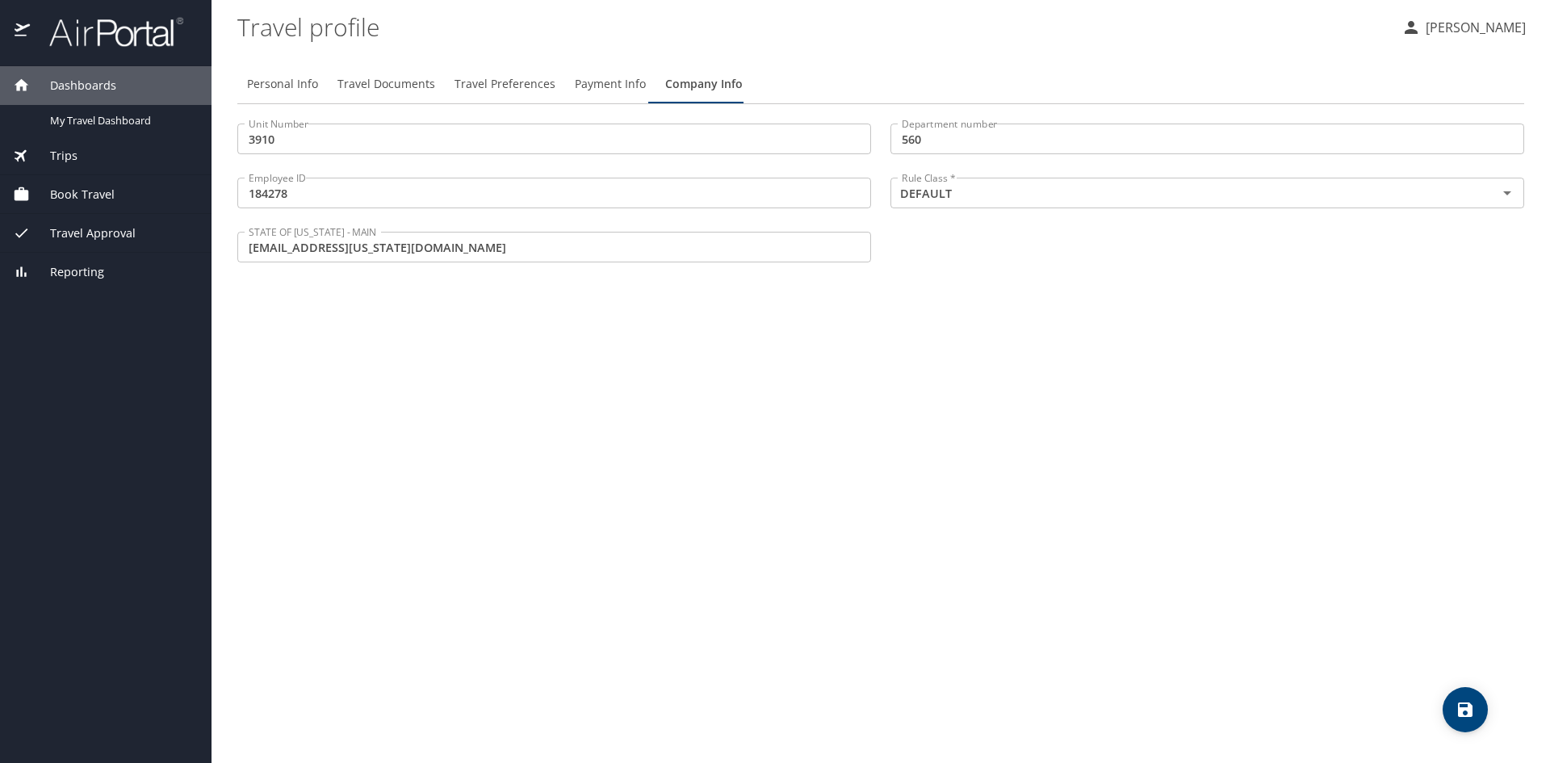
click at [605, 75] on span "Payment Info" at bounding box center [610, 84] width 71 height 20
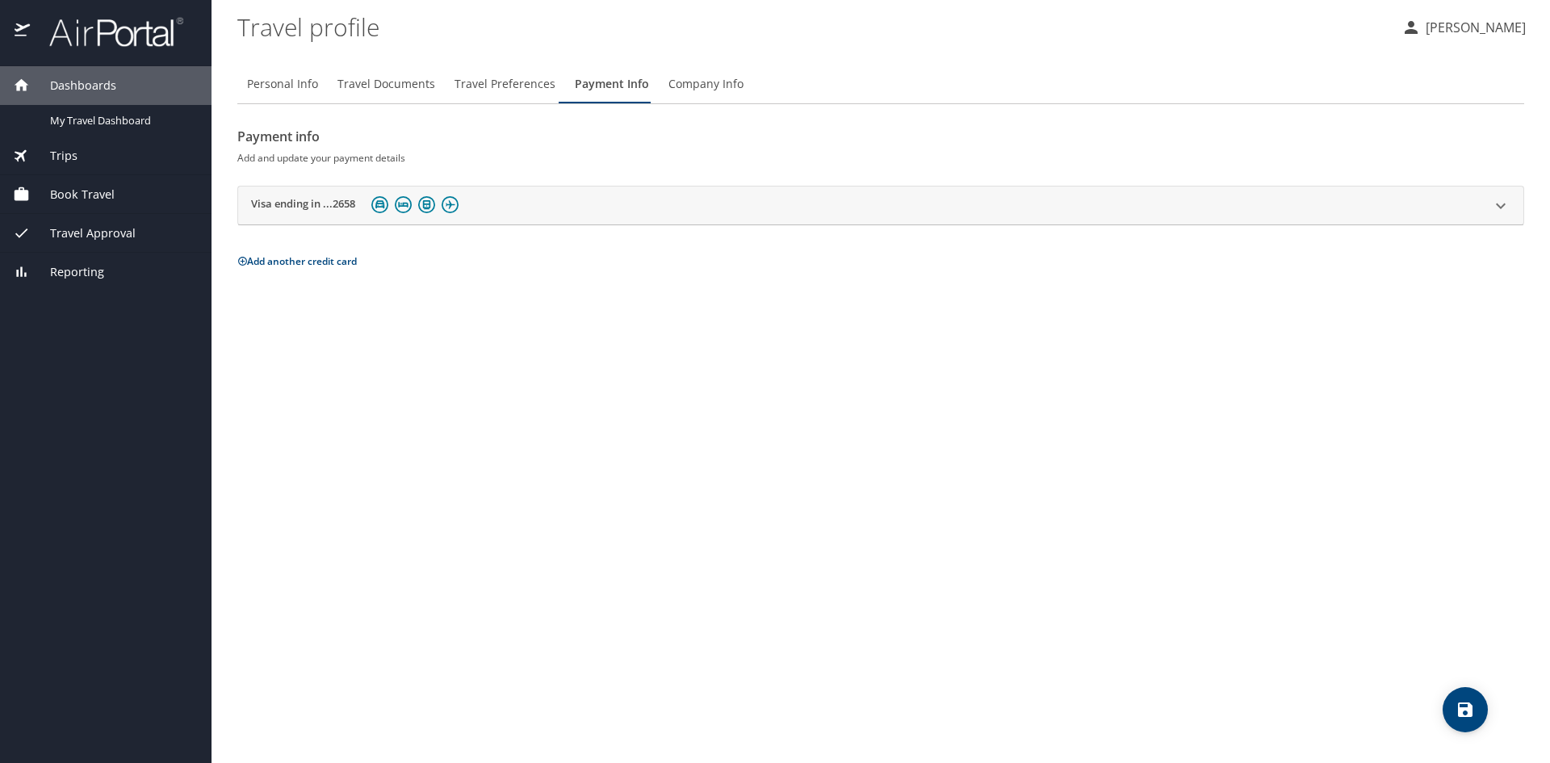
click at [245, 266] on icon at bounding box center [242, 261] width 10 height 10
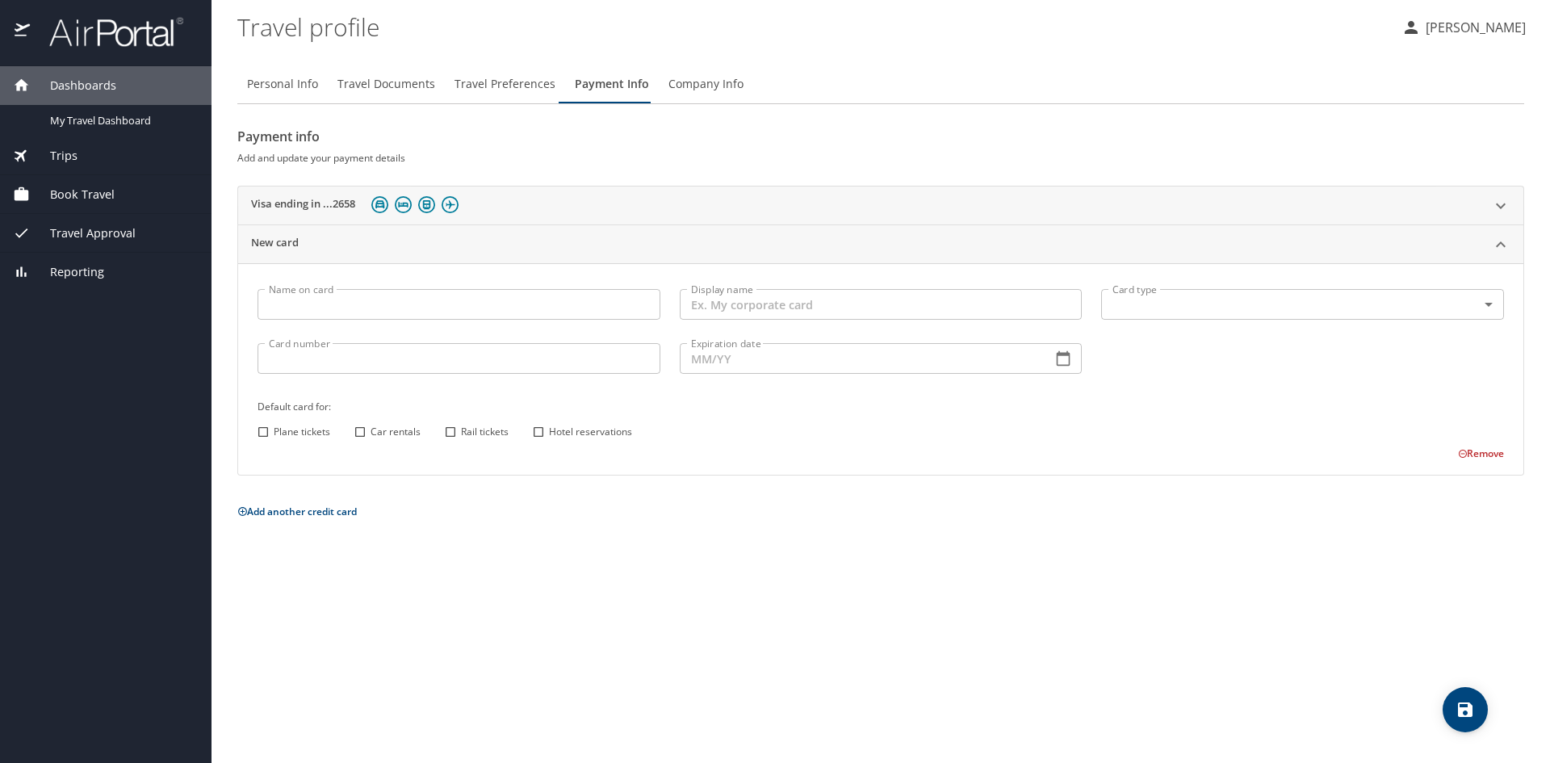
click at [442, 305] on input "Name on card" at bounding box center [458, 304] width 403 height 31
type input "[PERSON_NAME]"
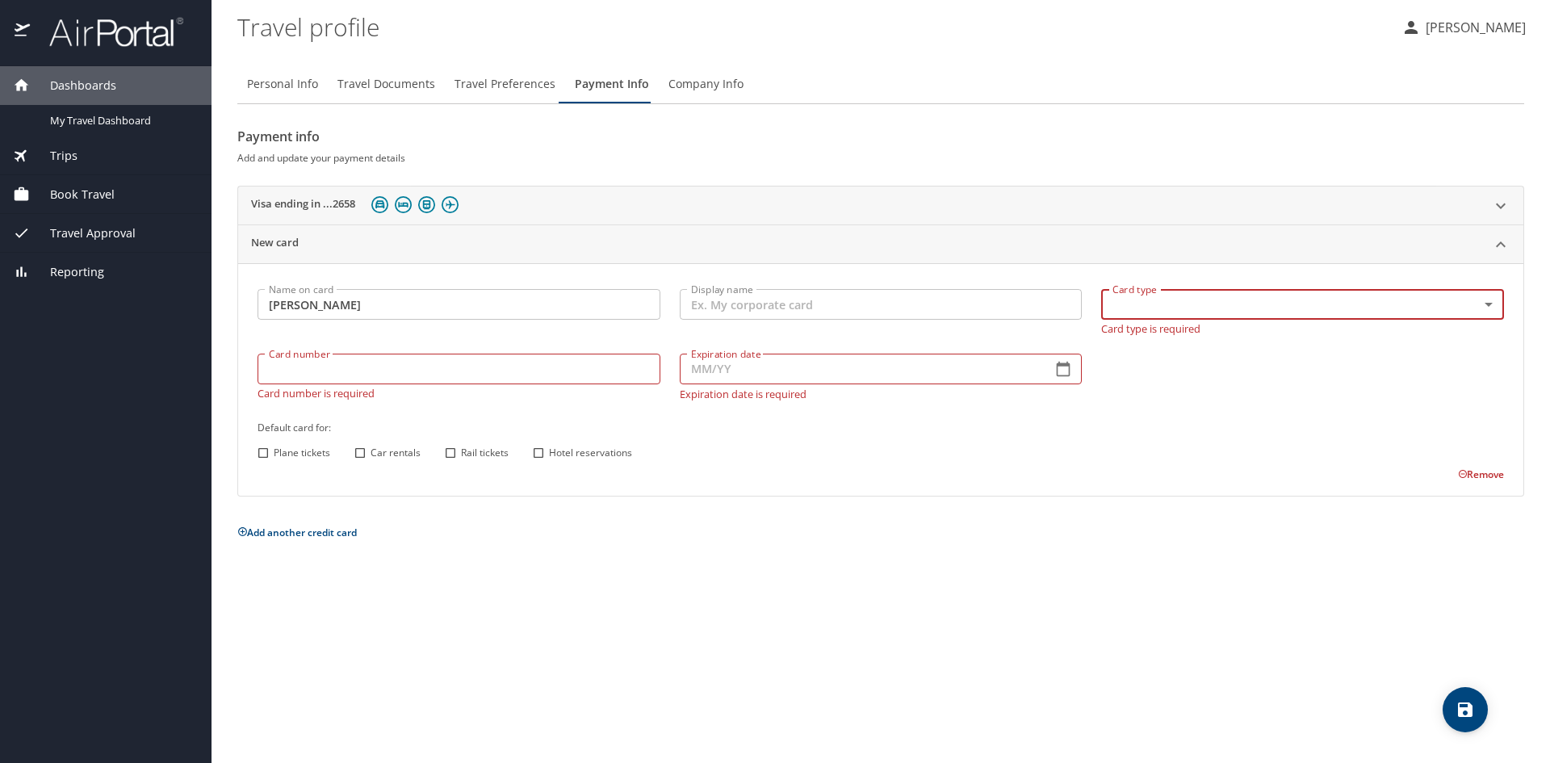
click at [1492, 306] on body "Dashboards My Travel Dashboard Trips Current / Future Trips Past Trips Trips Mi…" at bounding box center [775, 381] width 1550 height 763
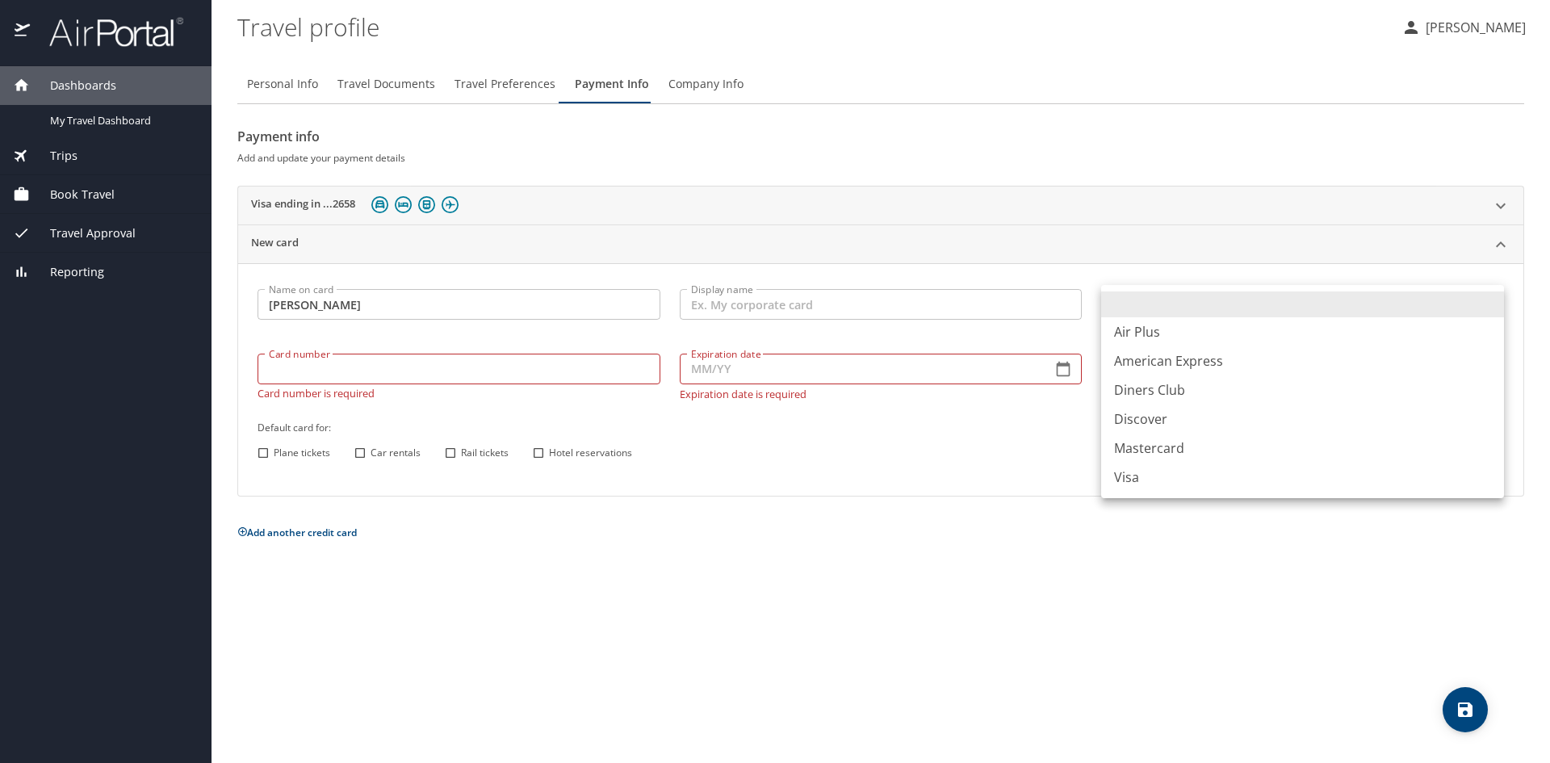
click at [1250, 362] on li "American Express" at bounding box center [1302, 360] width 403 height 29
type input "AX"
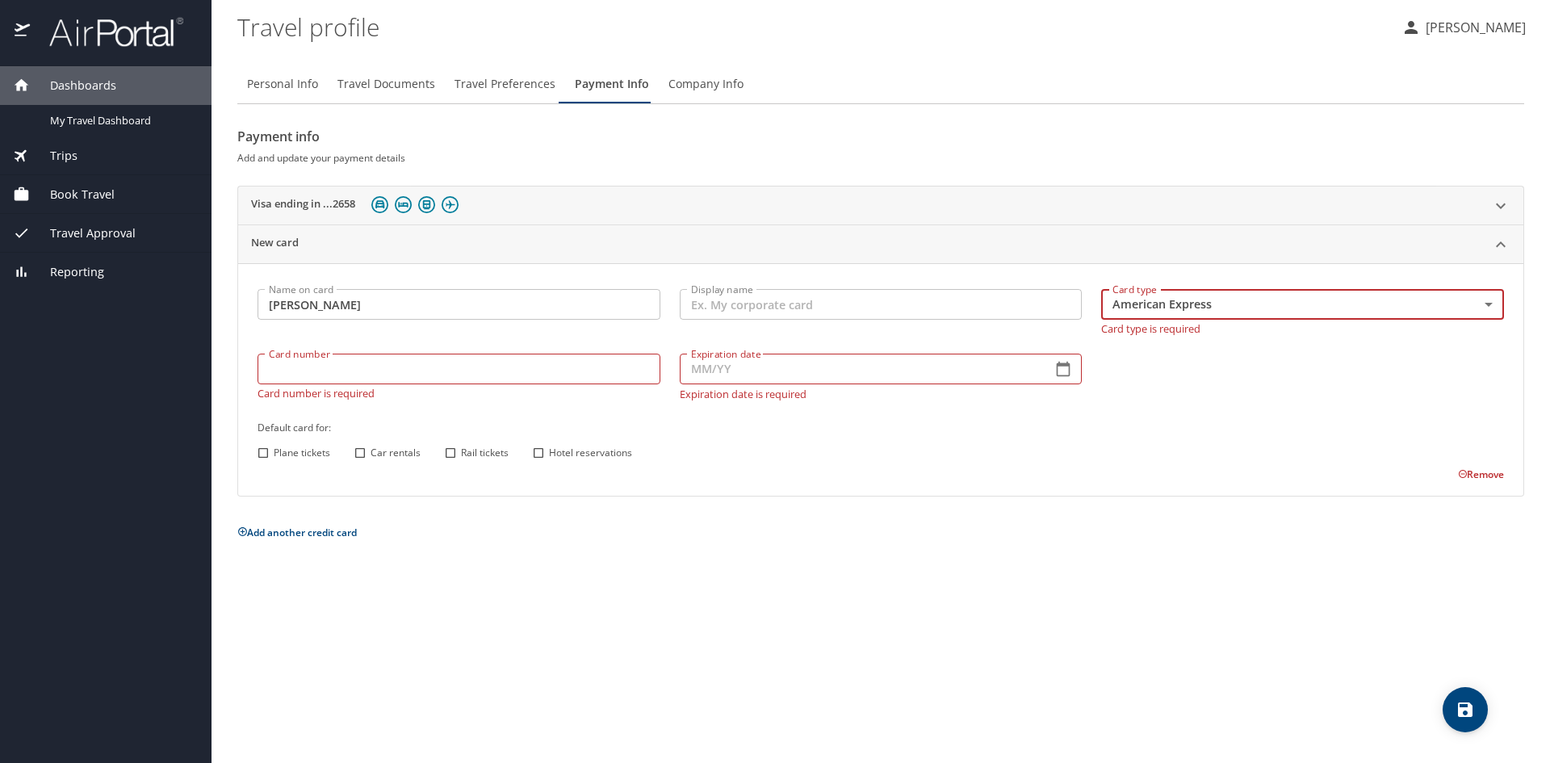
click at [490, 362] on input "Card number" at bounding box center [458, 369] width 403 height 31
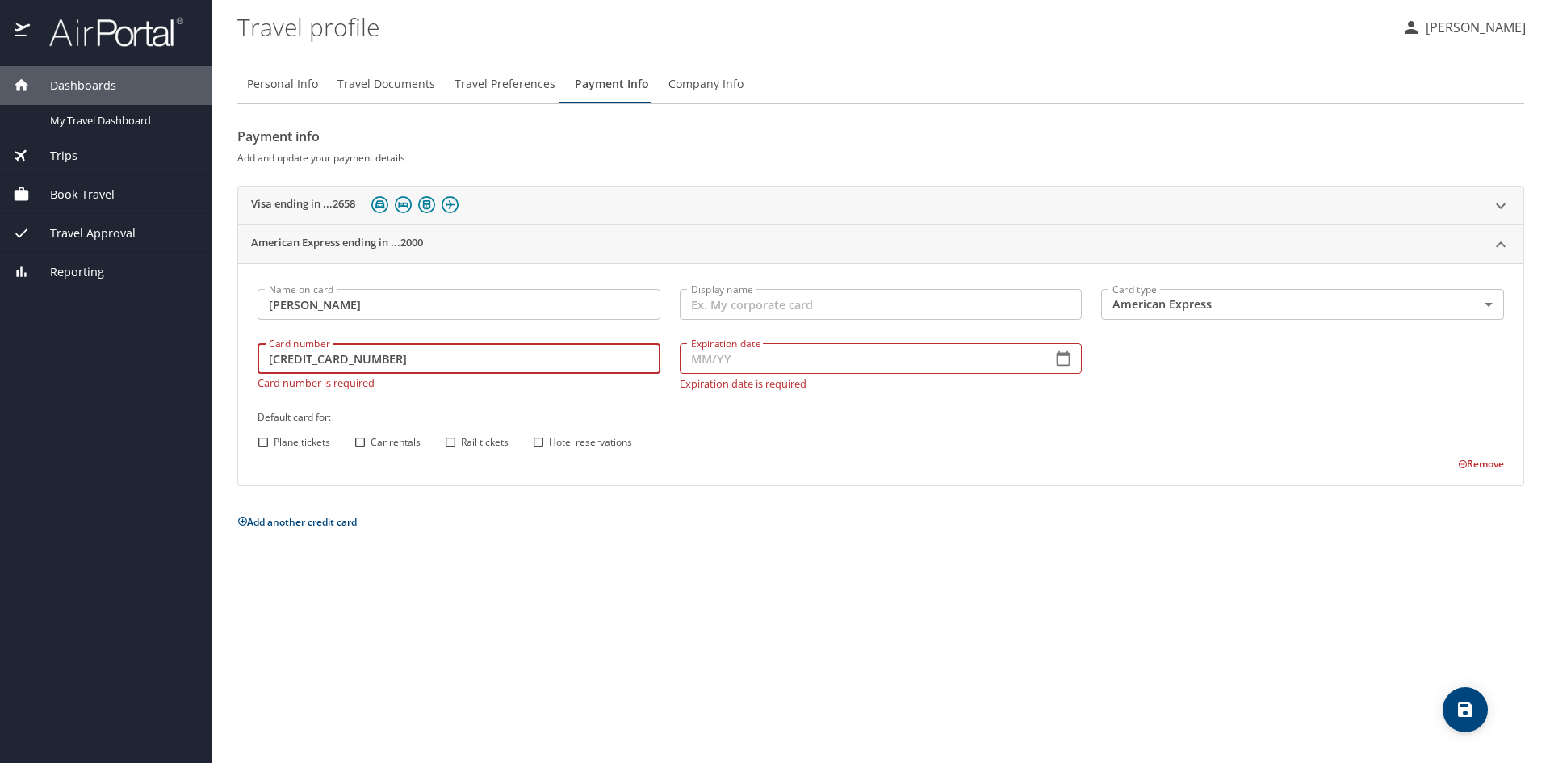
type input "[CREDIT_CARD_NUMBER]"
type input "06/28"
click at [539, 444] on div "Name on card [PERSON_NAME] Name on card Display name Display name Card type Ame…" at bounding box center [881, 375] width 1266 height 193
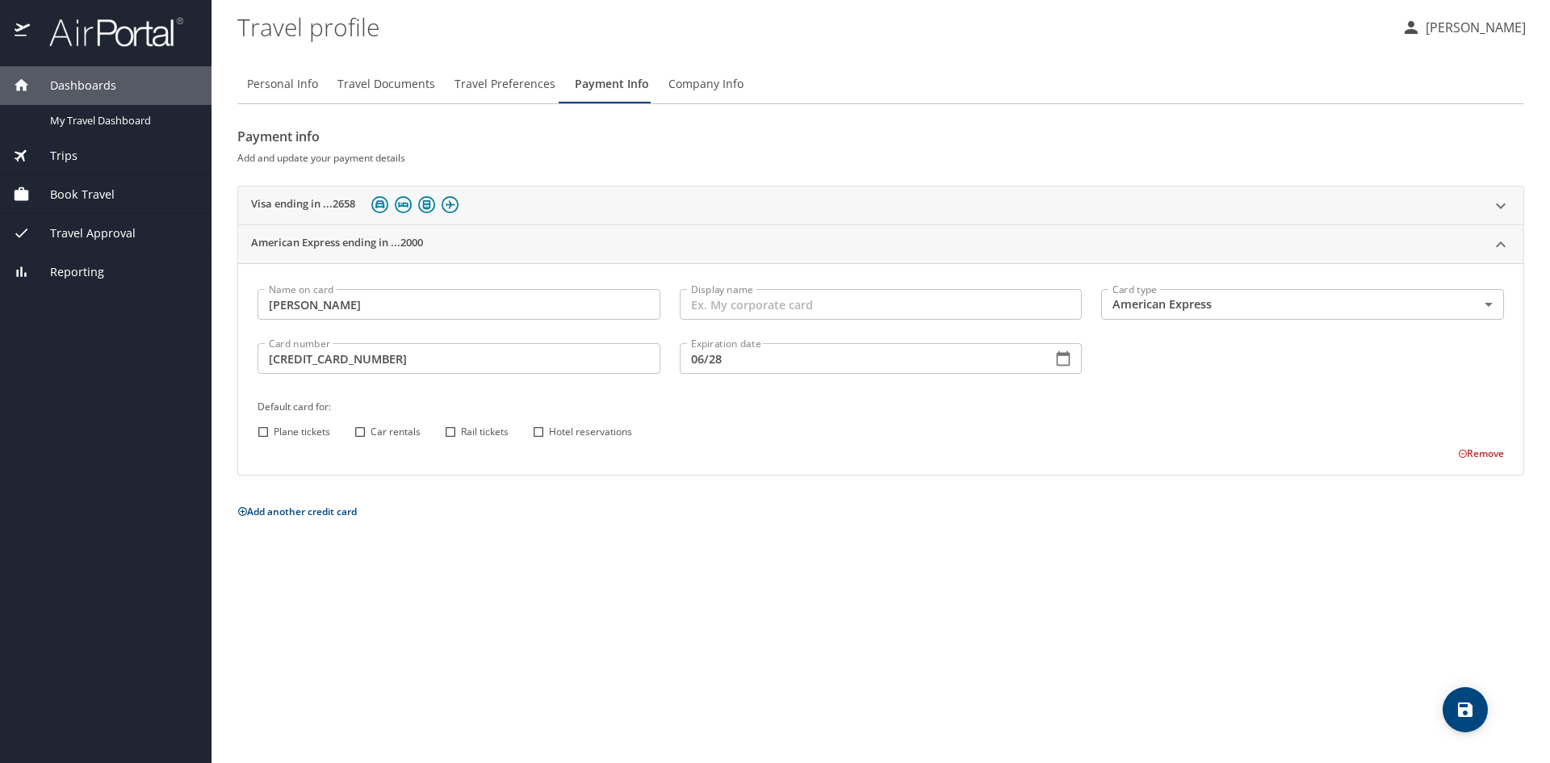
click at [535, 429] on input "Hotel reservations" at bounding box center [538, 431] width 21 height 21
checkbox input "true"
click at [260, 432] on input "Plane tickets" at bounding box center [263, 431] width 21 height 21
checkbox input "true"
click at [488, 202] on div "Visa ending in ...2658" at bounding box center [866, 205] width 1230 height 25
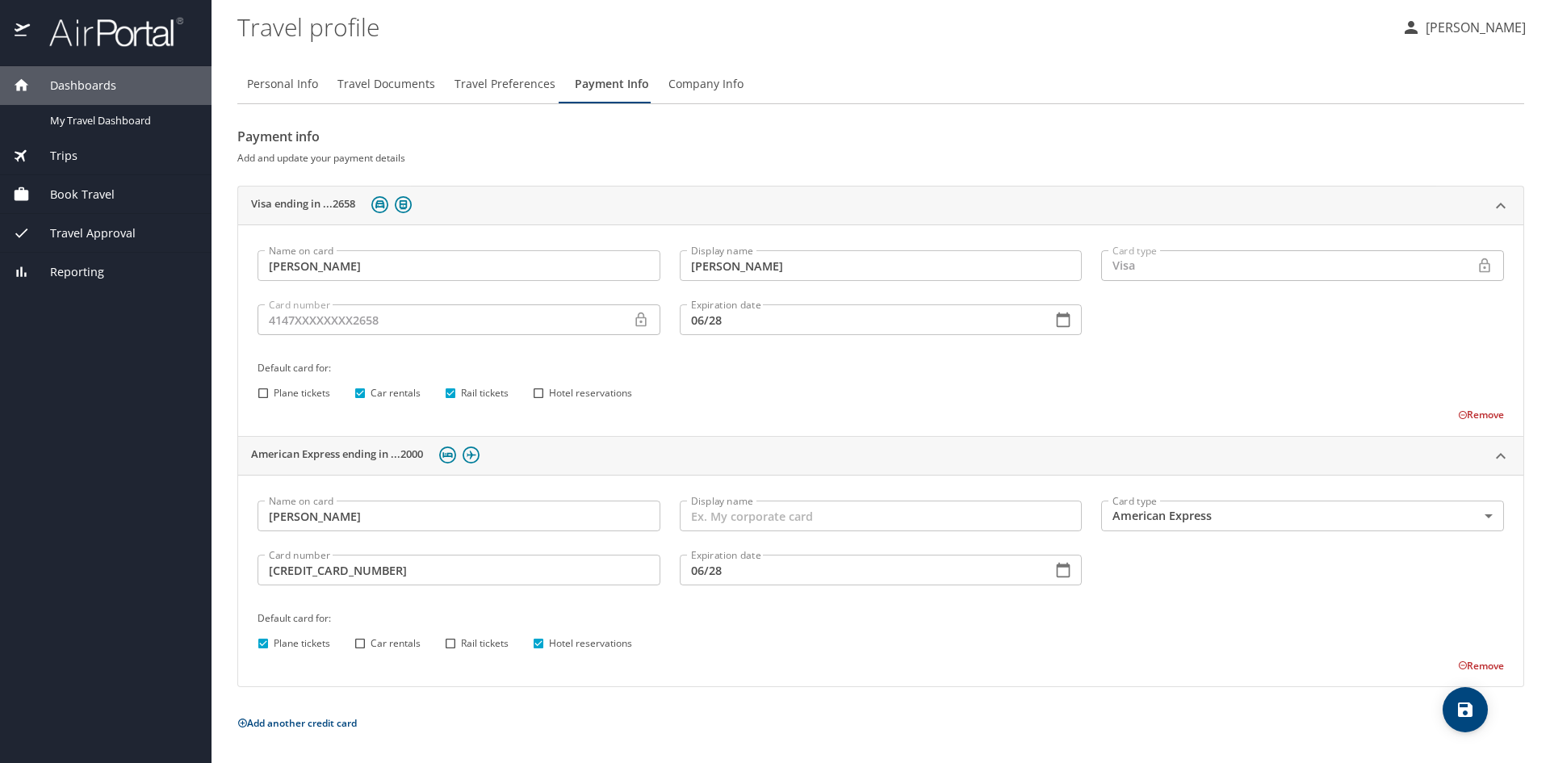
click at [1464, 703] on icon "save" at bounding box center [1465, 709] width 15 height 15
